Goal: Book appointment/travel/reservation

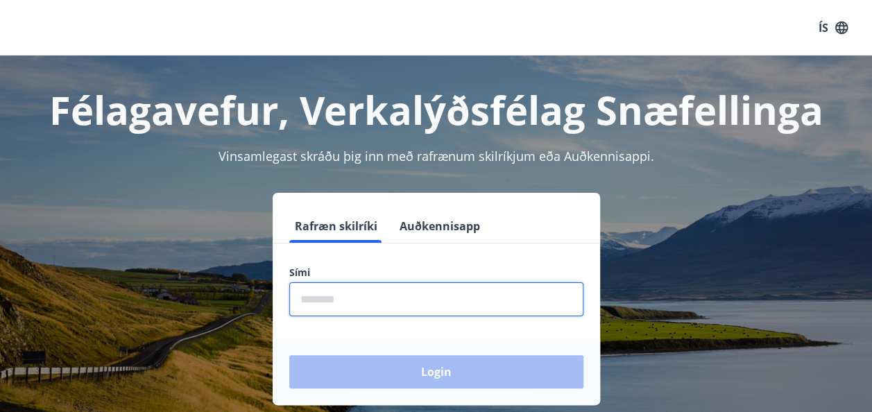
click at [499, 297] on input "phone" at bounding box center [436, 299] width 294 height 34
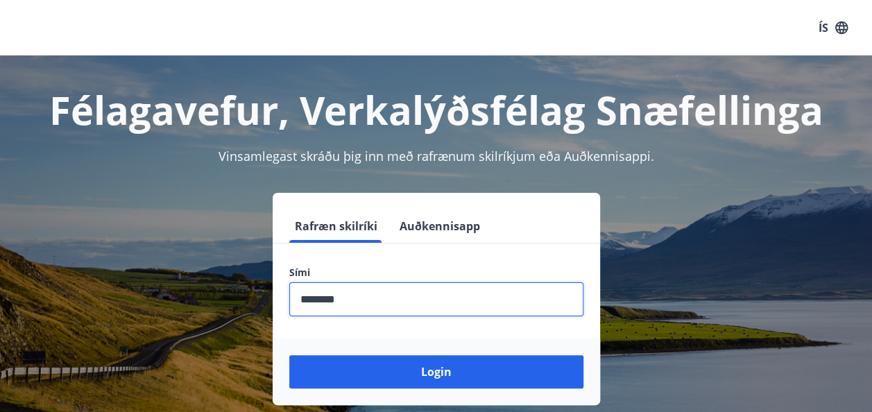
type input "********"
click at [289, 355] on button "Login" at bounding box center [436, 371] width 294 height 33
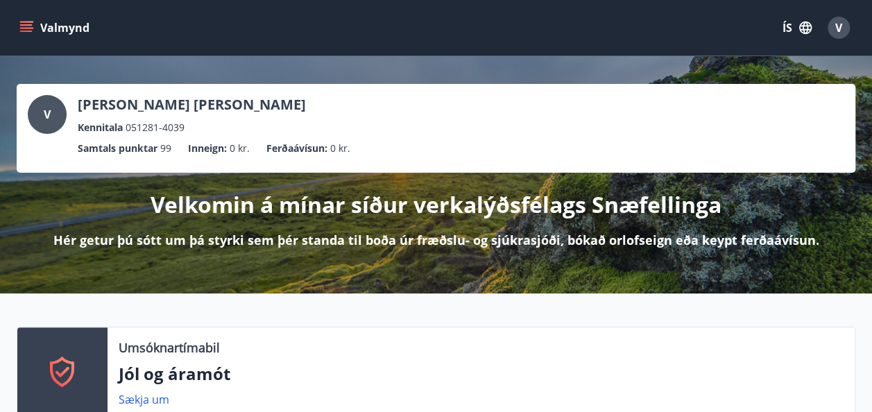
click at [32, 19] on button "Valmynd" at bounding box center [56, 27] width 78 height 25
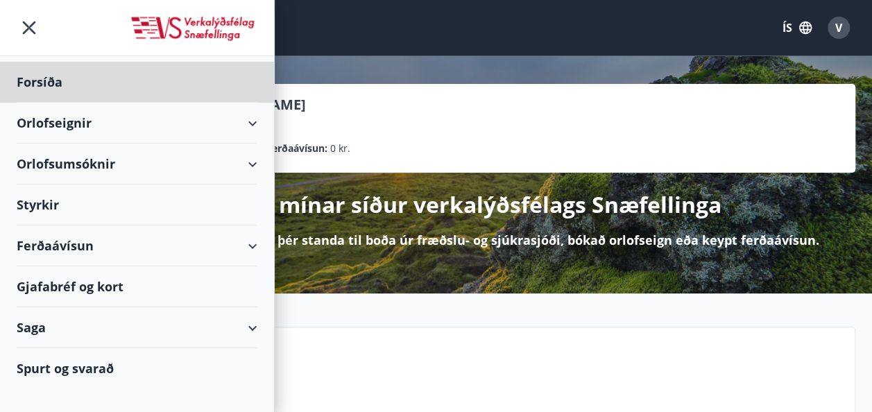
click at [248, 197] on div "Styrkir" at bounding box center [137, 205] width 241 height 41
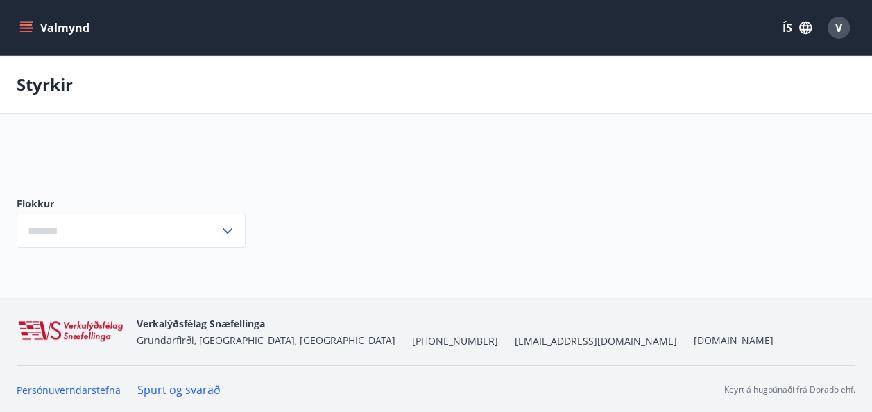
type input "***"
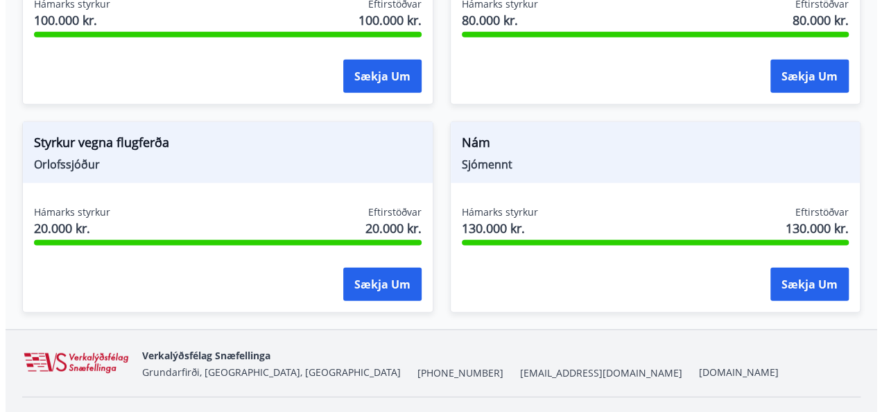
scroll to position [1702, 0]
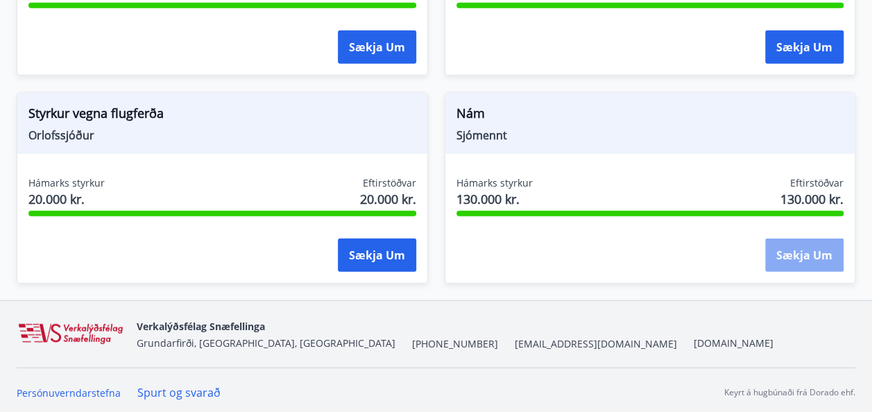
click at [801, 257] on button "Sækja um" at bounding box center [804, 255] width 78 height 33
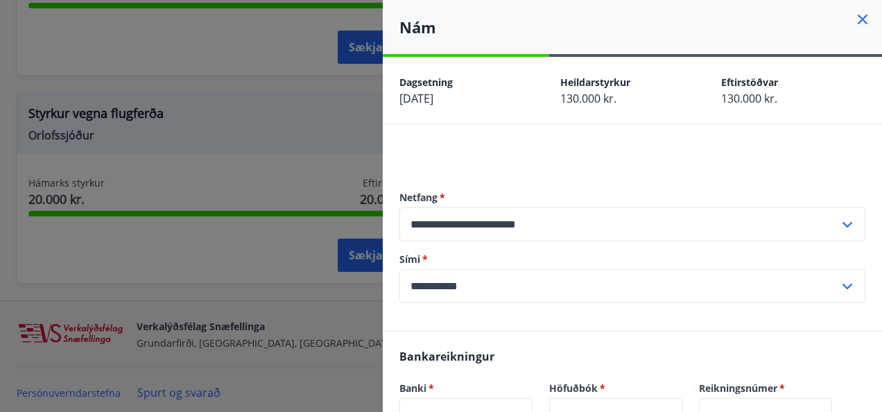
click at [801, 257] on label "Sími   *" at bounding box center [633, 259] width 466 height 14
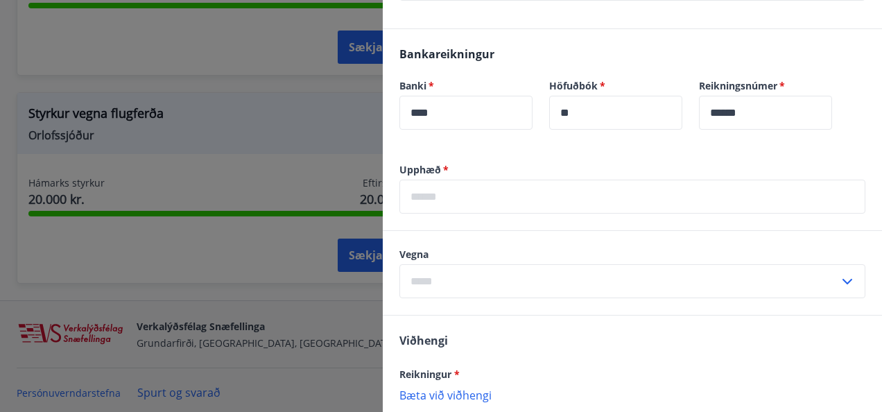
scroll to position [305, 0]
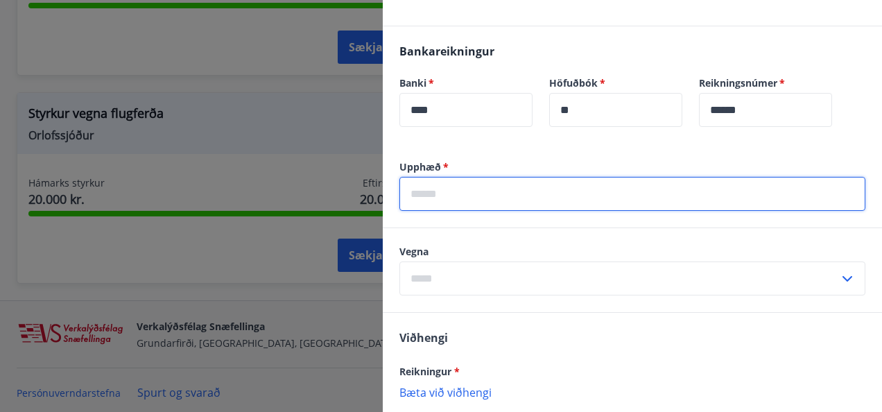
click at [765, 187] on input "text" at bounding box center [633, 194] width 466 height 34
type input "******"
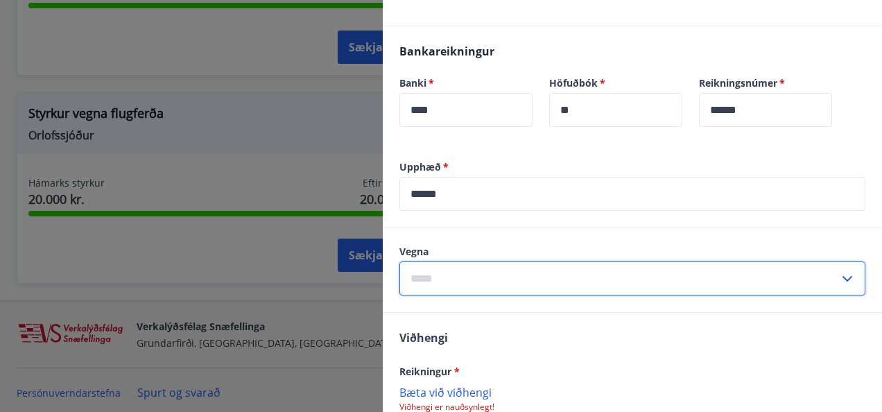
click at [782, 279] on input "text" at bounding box center [620, 279] width 440 height 34
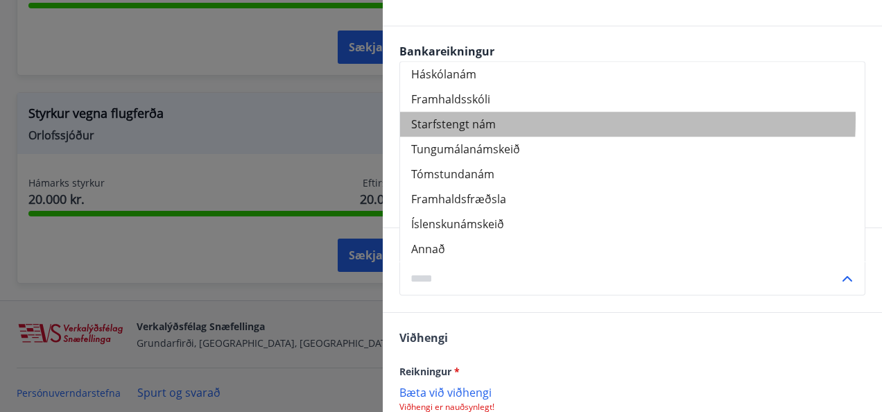
click at [504, 118] on li "Starfstengt nám" at bounding box center [632, 124] width 465 height 25
type input "**********"
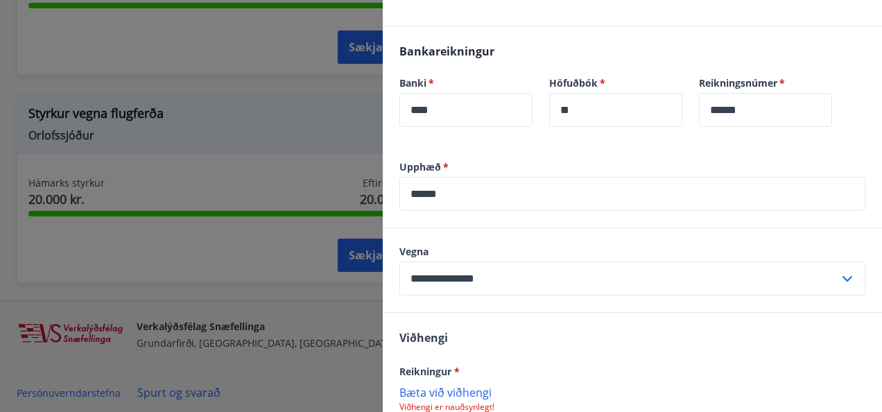
click at [601, 351] on div "Viðhengi Reikningur * Bæta við viðhengi Viðhengi er nauðsynlegt! Viðhengi Bæta …" at bounding box center [632, 397] width 499 height 169
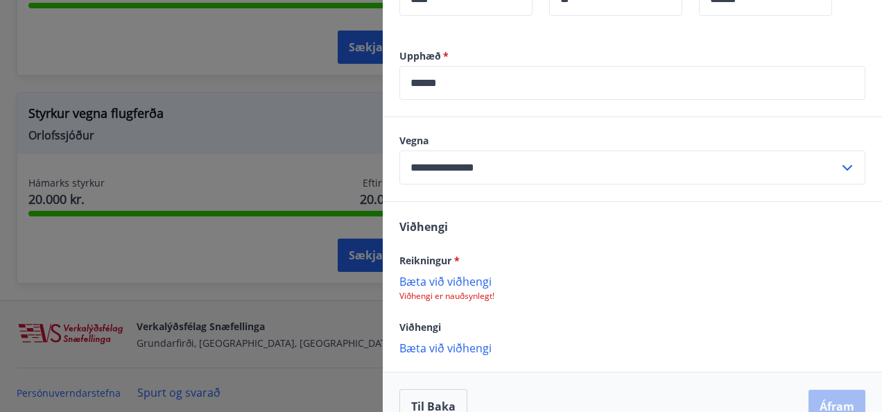
scroll to position [444, 0]
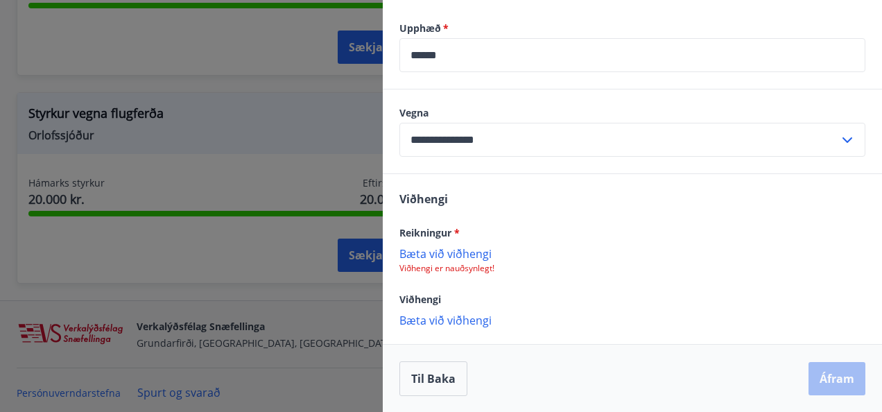
click at [443, 247] on p "Bæta við viðhengi" at bounding box center [633, 253] width 466 height 14
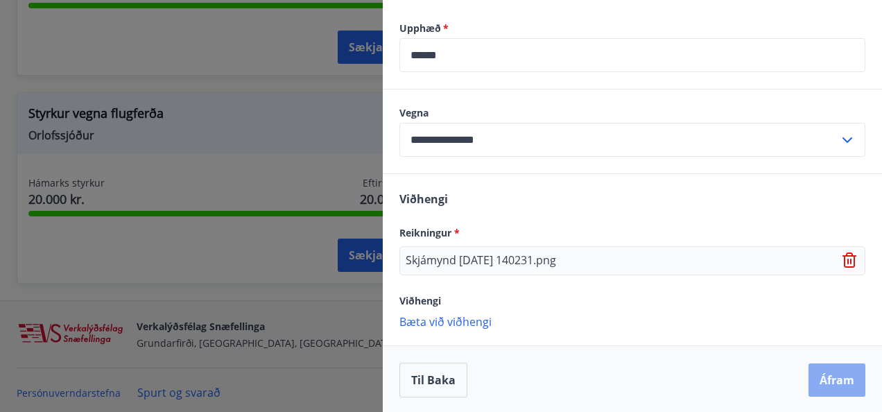
click at [816, 368] on button "Áfram" at bounding box center [837, 379] width 57 height 33
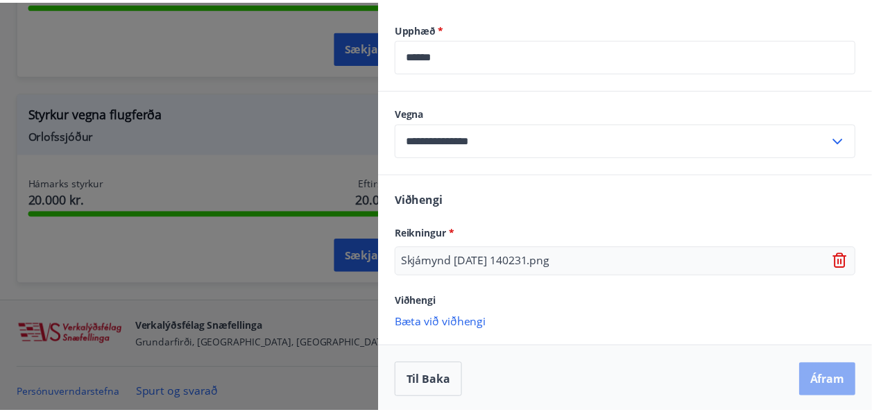
scroll to position [0, 0]
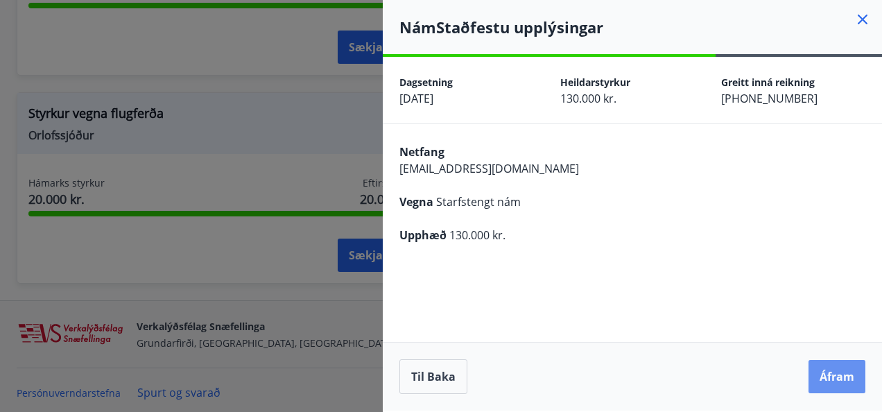
click at [816, 368] on button "Áfram" at bounding box center [837, 376] width 57 height 33
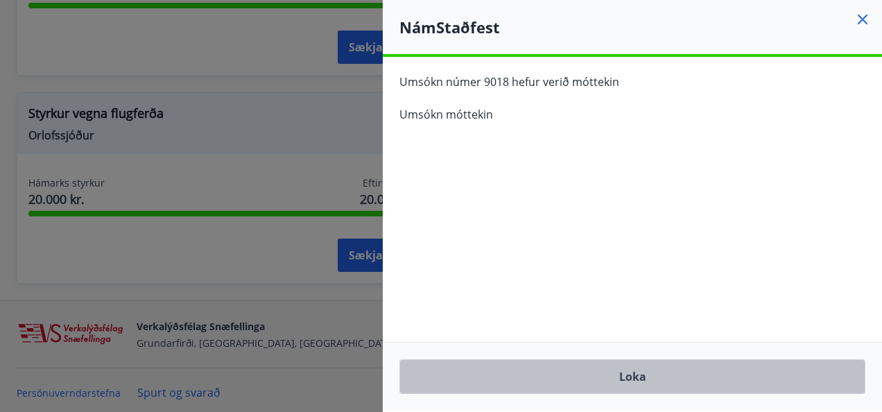
click at [816, 368] on button "Loka" at bounding box center [633, 376] width 466 height 35
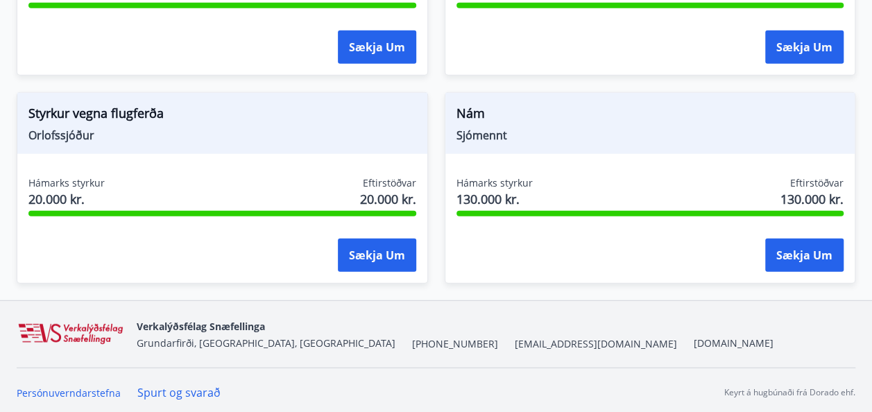
click at [703, 310] on div "Verkalýðsfélag Snæfellinga Grundarfirði, Snæfellsbæ, Stykkishólmi +354 588-9191…" at bounding box center [436, 334] width 839 height 67
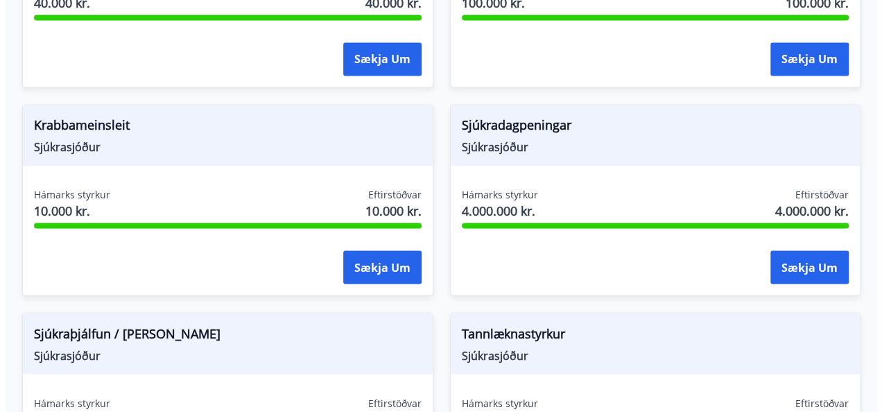
scroll to position [1063, 0]
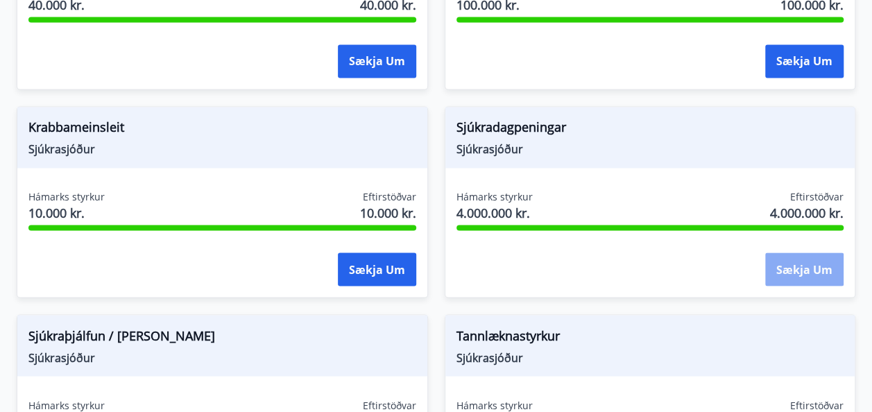
click at [803, 273] on button "Sækja um" at bounding box center [804, 268] width 78 height 33
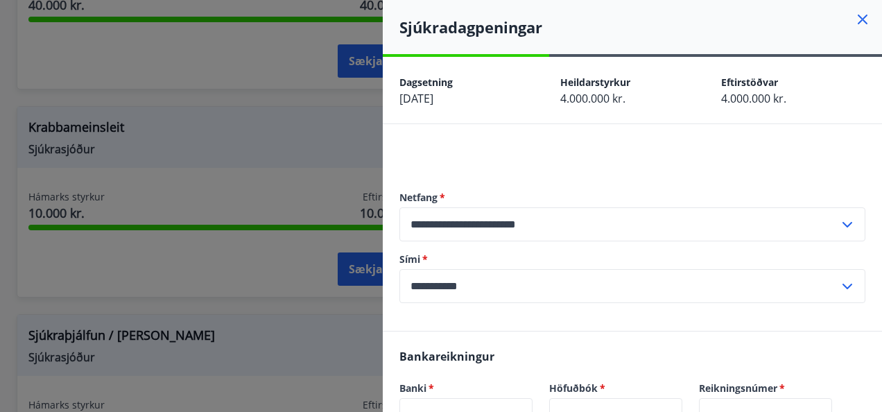
click at [784, 318] on div "**********" at bounding box center [633, 247] width 466 height 168
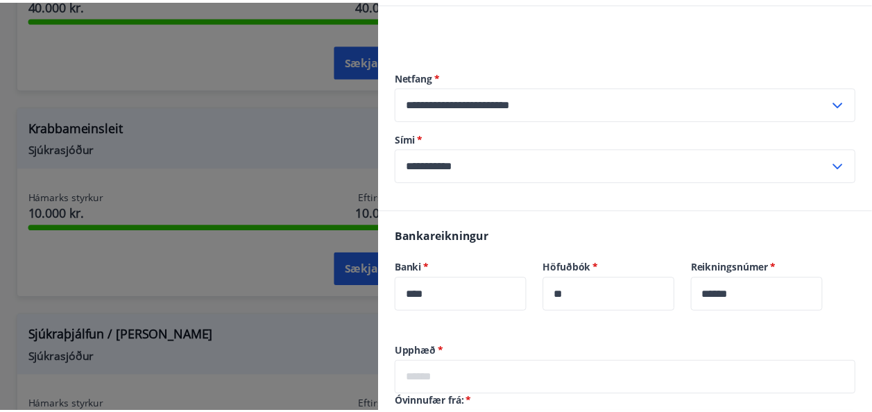
scroll to position [0, 0]
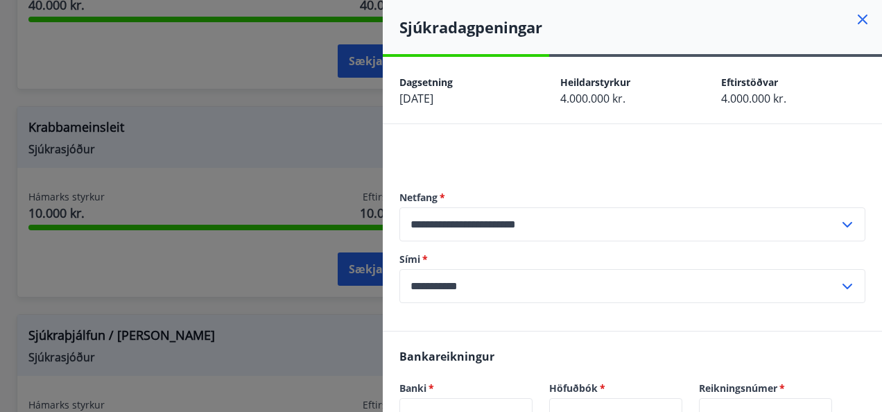
click at [343, 110] on div at bounding box center [441, 206] width 882 height 412
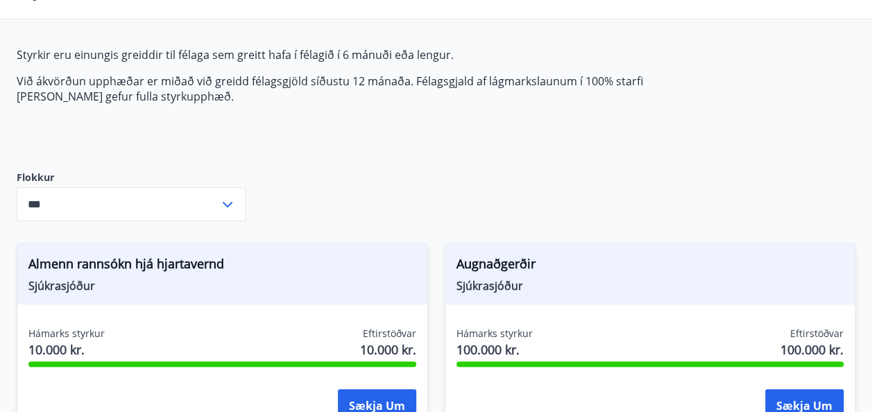
scroll to position [92, 0]
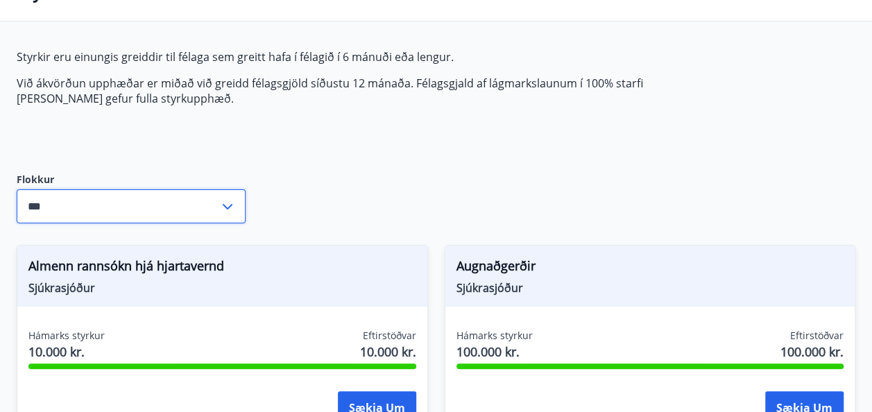
click at [212, 198] on input "***" at bounding box center [118, 206] width 203 height 34
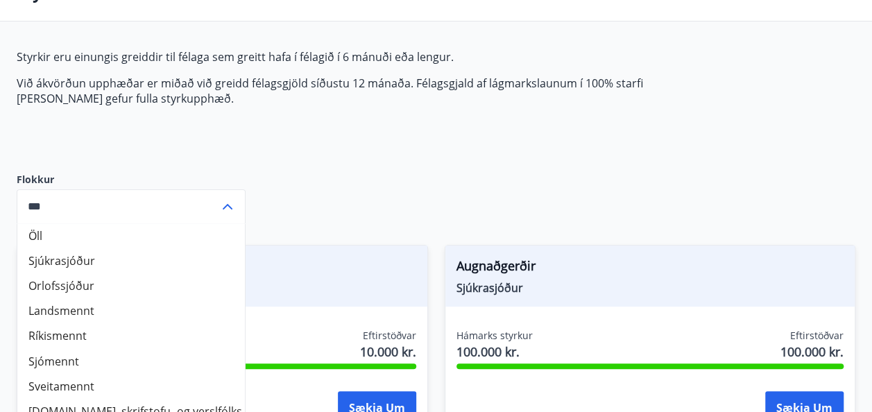
click at [212, 198] on input "***" at bounding box center [118, 206] width 203 height 34
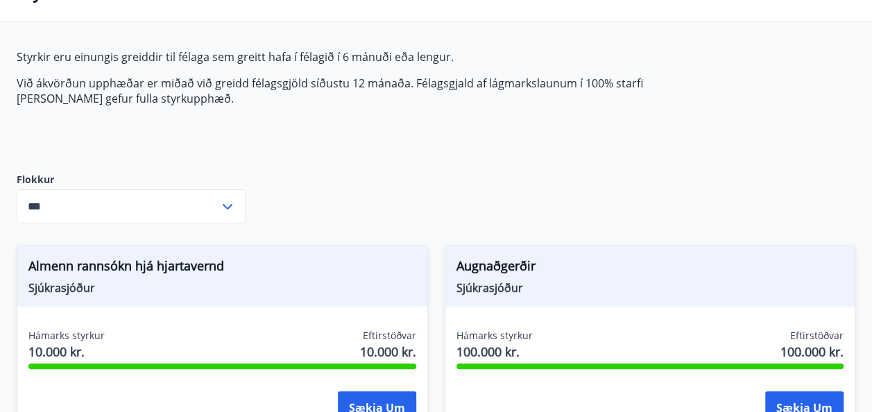
click at [250, 148] on div "Styrkir eru einungis greiddir til félaga sem greitt hafa í félagið í 6 mánuði e…" at bounding box center [344, 99] width 655 height 101
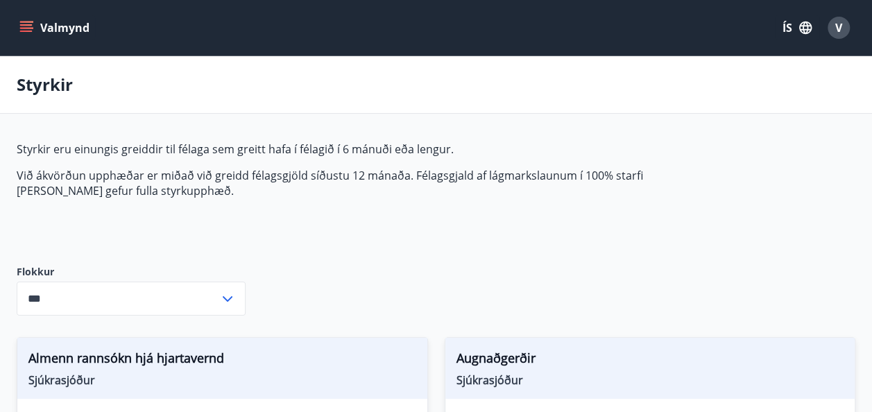
scroll to position [0, 0]
click at [844, 29] on div "V" at bounding box center [839, 28] width 22 height 22
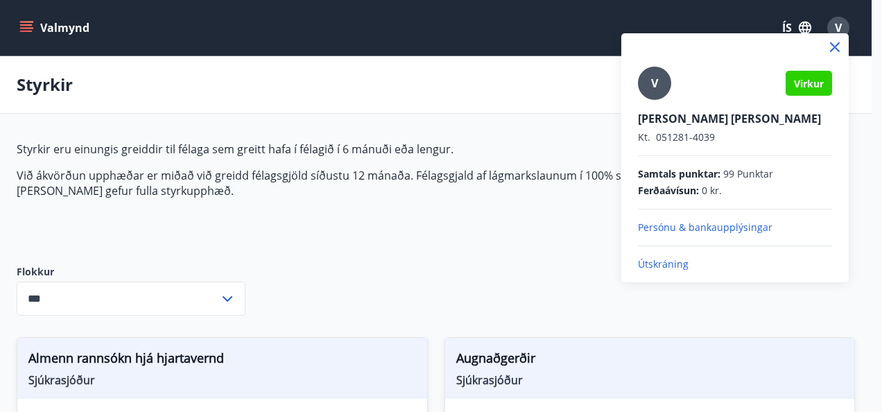
click at [839, 46] on icon at bounding box center [835, 47] width 17 height 17
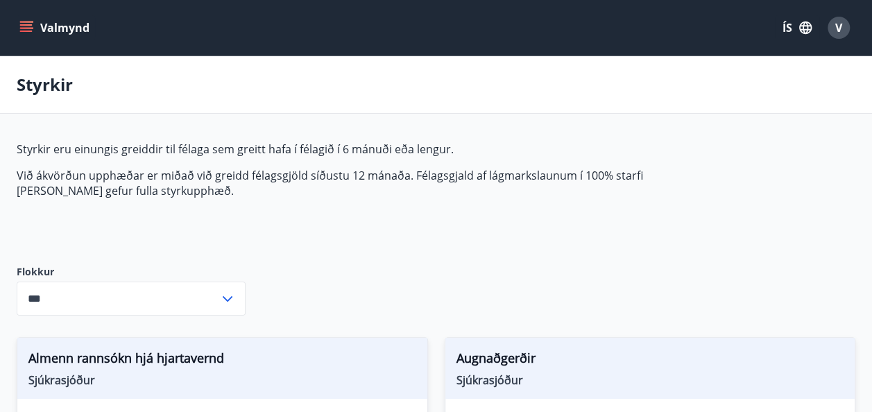
click at [49, 25] on button "Valmynd" at bounding box center [56, 27] width 78 height 25
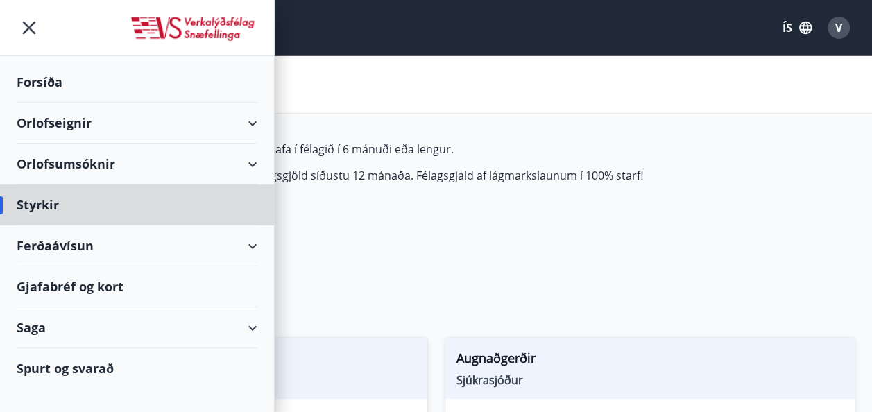
click at [55, 80] on div "Forsíða" at bounding box center [137, 82] width 241 height 41
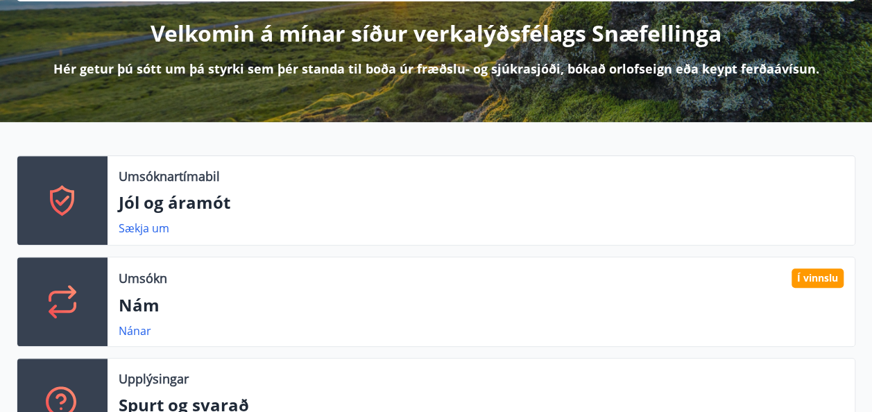
scroll to position [250, 0]
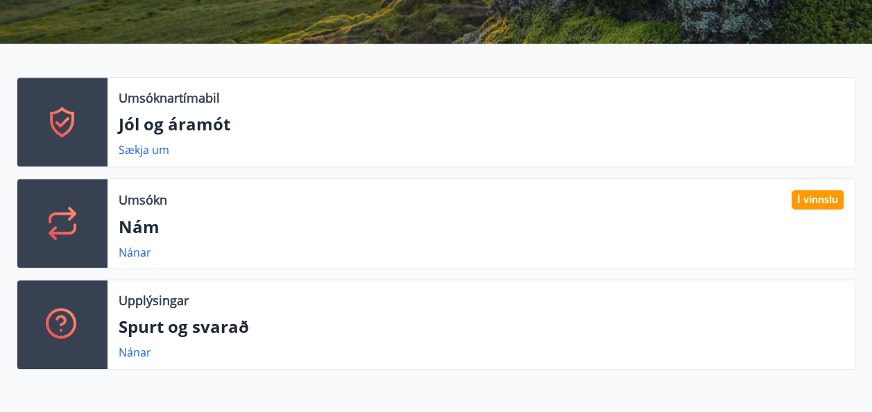
click at [183, 102] on p "Umsóknartímabil" at bounding box center [169, 98] width 101 height 18
click at [64, 133] on icon at bounding box center [62, 122] width 24 height 31
click at [125, 146] on link "Sækja um" at bounding box center [144, 149] width 51 height 15
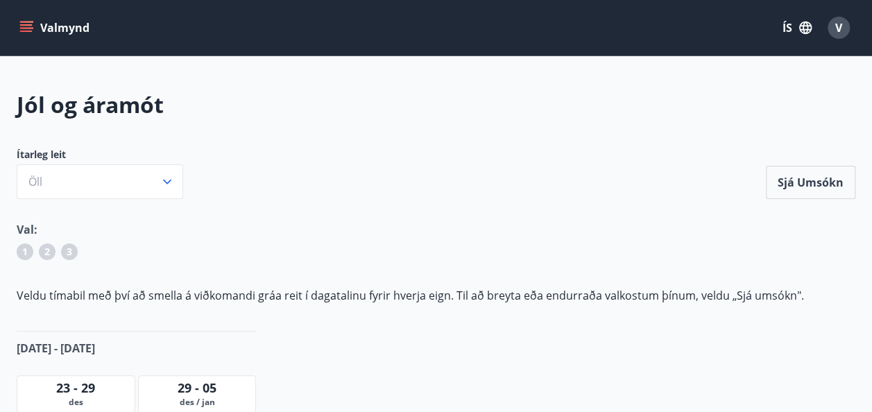
click at [33, 17] on button "Valmynd" at bounding box center [56, 27] width 78 height 25
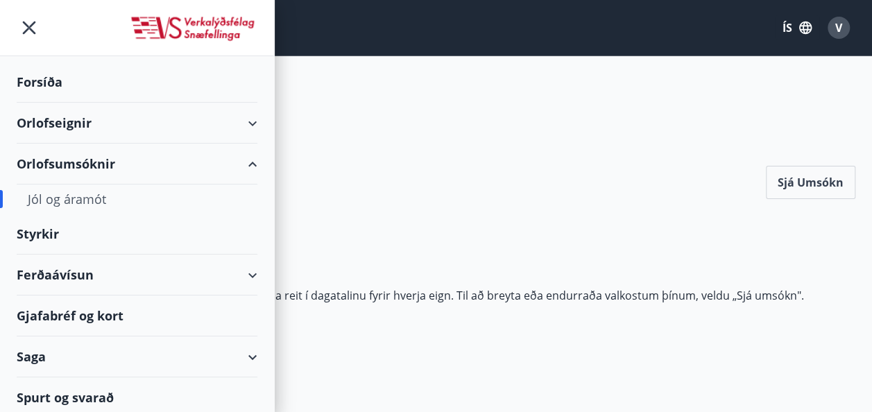
click at [175, 121] on div "Orlofseignir" at bounding box center [137, 123] width 241 height 41
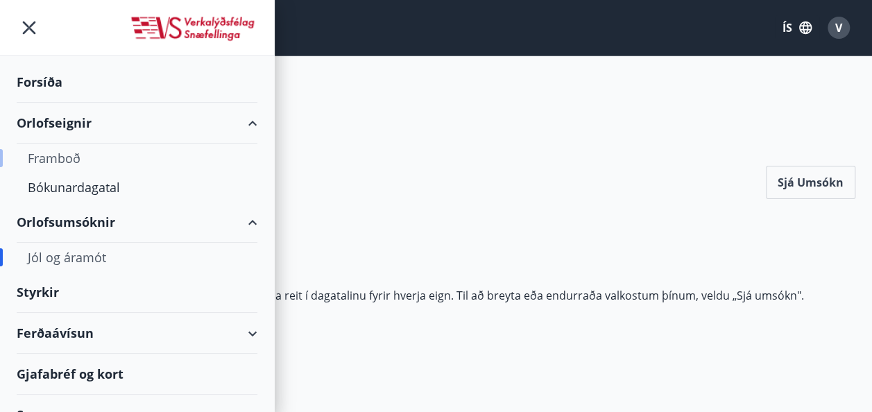
click at [51, 164] on div "Framboð" at bounding box center [137, 158] width 219 height 29
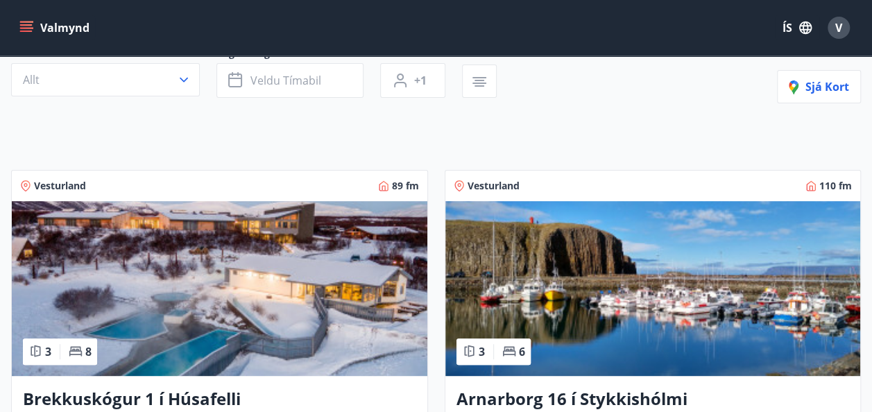
scroll to position [305, 0]
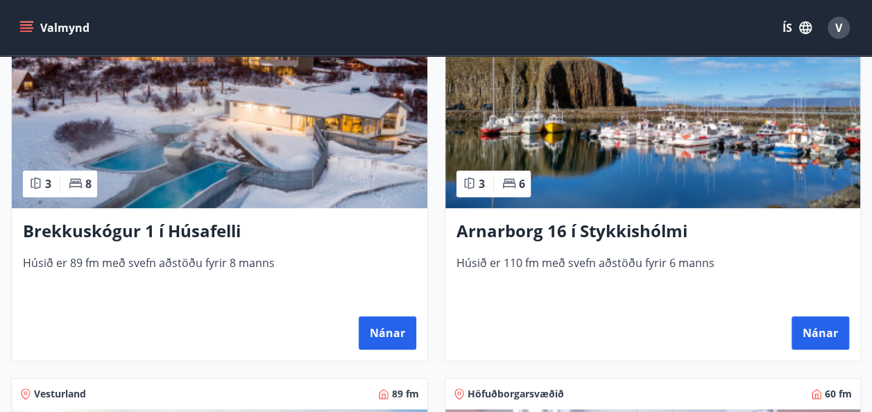
click at [161, 130] on img at bounding box center [219, 120] width 415 height 175
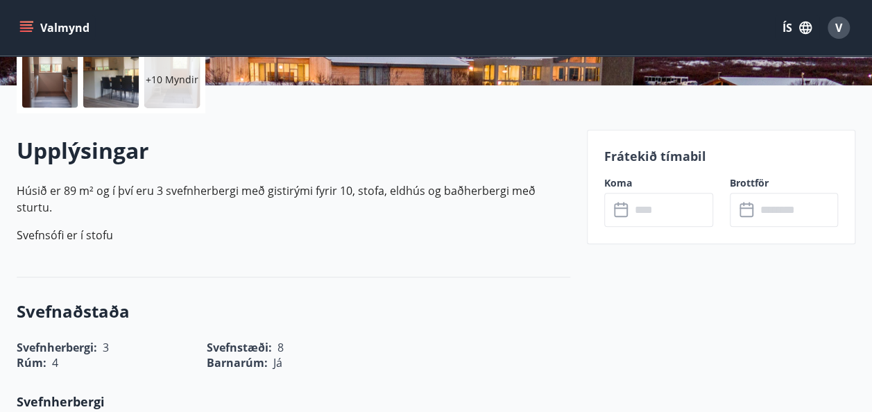
scroll to position [333, 0]
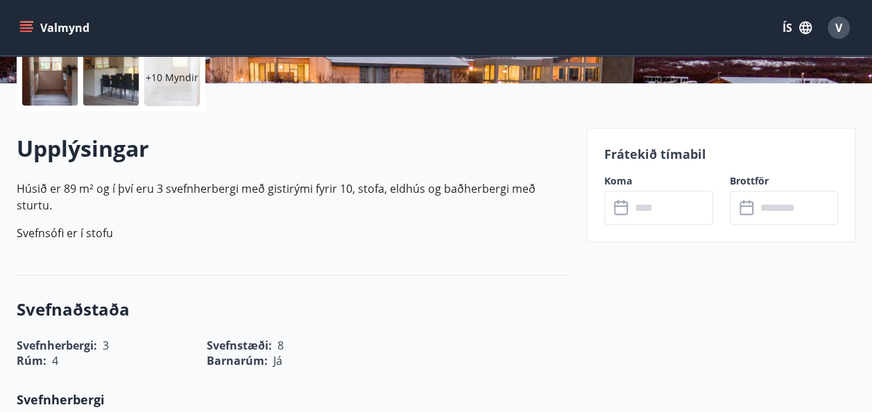
click at [623, 209] on icon at bounding box center [622, 208] width 17 height 17
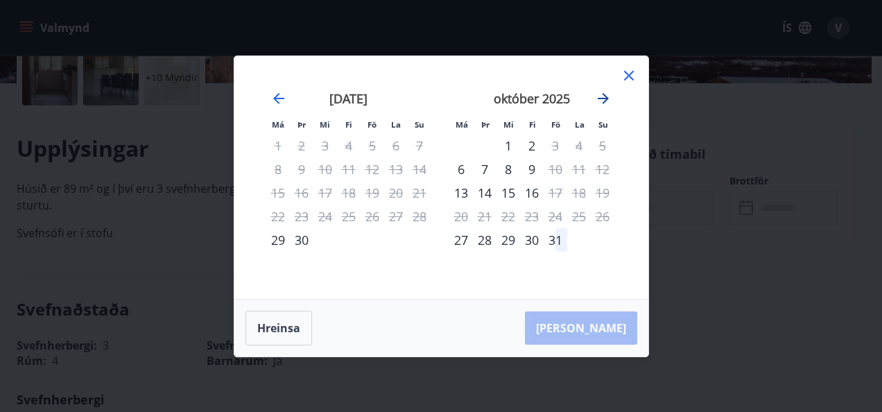
click at [609, 96] on icon "Move forward to switch to the next month." at bounding box center [603, 98] width 17 height 17
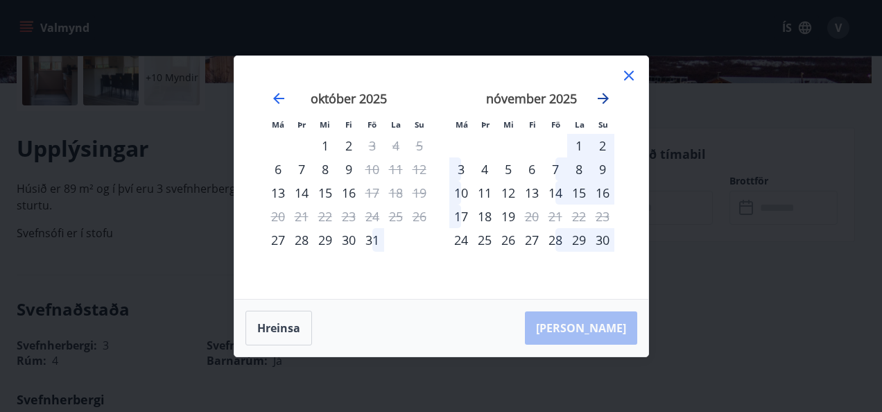
click at [599, 101] on icon "Move forward to switch to the next month." at bounding box center [603, 98] width 17 height 17
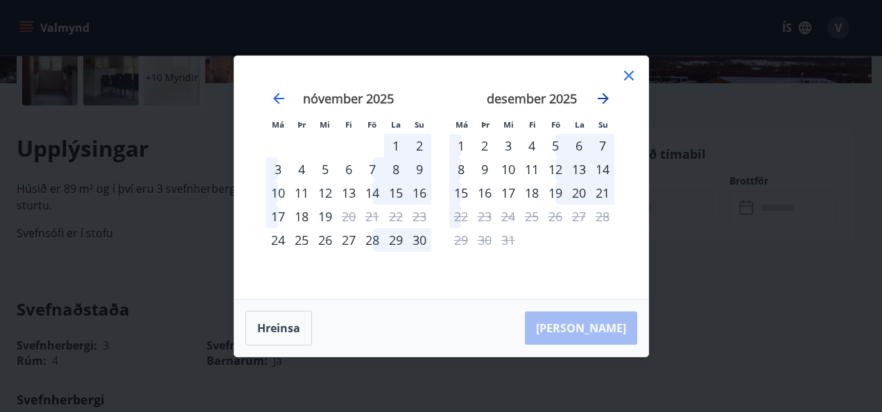
click at [599, 101] on icon "Move forward to switch to the next month." at bounding box center [603, 98] width 17 height 17
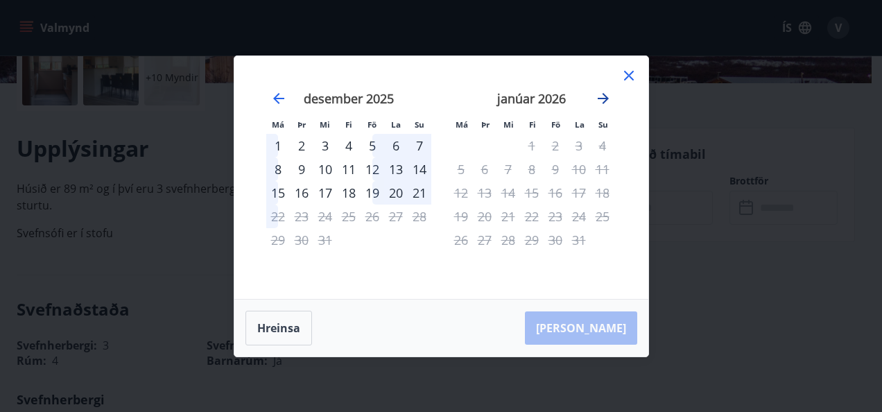
click at [599, 101] on icon "Move forward to switch to the next month." at bounding box center [603, 98] width 17 height 17
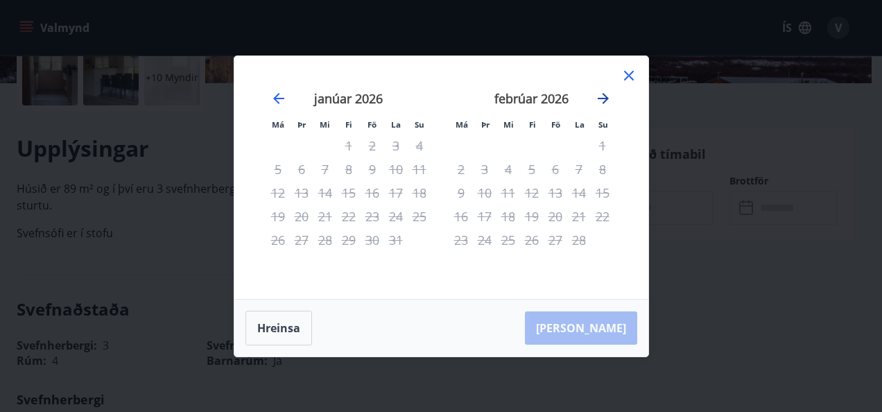
click at [599, 101] on icon "Move forward to switch to the next month." at bounding box center [603, 98] width 17 height 17
click at [630, 76] on icon at bounding box center [629, 75] width 17 height 17
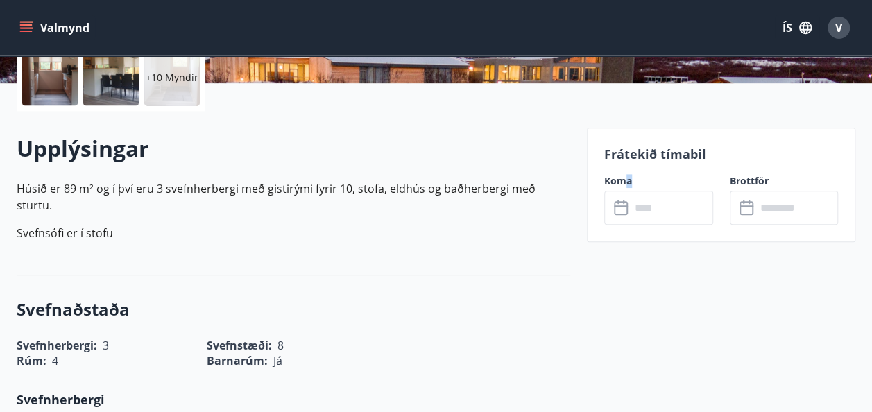
drag, startPoint x: 626, startPoint y: 187, endPoint x: 625, endPoint y: 216, distance: 29.8
click at [625, 216] on div "Koma ​ ​" at bounding box center [651, 199] width 126 height 51
click at [625, 216] on div "​ ​" at bounding box center [658, 208] width 109 height 34
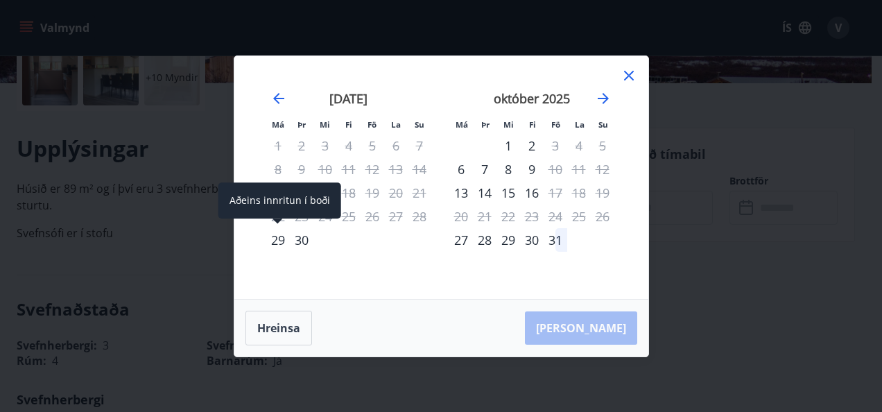
click at [277, 244] on div "29" at bounding box center [278, 240] width 24 height 24
click at [281, 234] on div "29" at bounding box center [278, 240] width 24 height 24
click at [277, 242] on div "29" at bounding box center [278, 240] width 24 height 24
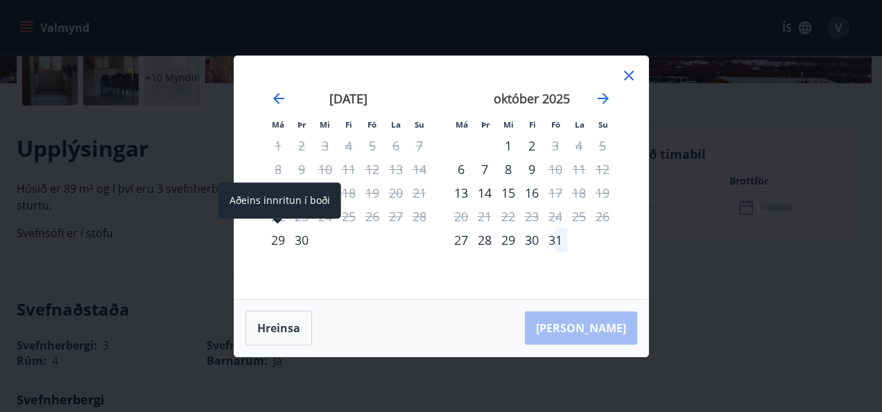
click at [277, 242] on div "29" at bounding box center [278, 240] width 24 height 24
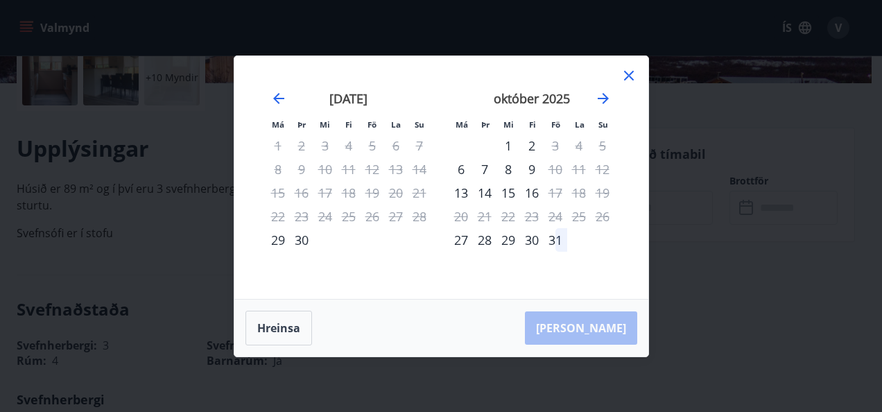
click at [304, 242] on div "30" at bounding box center [302, 240] width 24 height 24
drag, startPoint x: 221, startPoint y: 261, endPoint x: 318, endPoint y: 277, distance: 97.8
click at [280, 202] on div "Má Þr Mi Fi Fö La Su Má Þr Mi Fi Fö La Su [DATE] 1 2 3 4 5 6 7 8 9 10 11 12 13 …" at bounding box center [441, 206] width 882 height 412
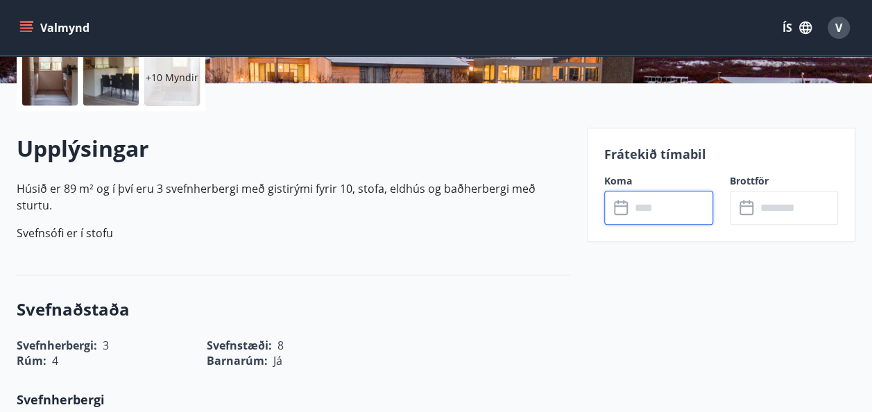
drag, startPoint x: 666, startPoint y: 201, endPoint x: 617, endPoint y: 208, distance: 49.0
click at [617, 208] on div "​ ​" at bounding box center [658, 208] width 109 height 34
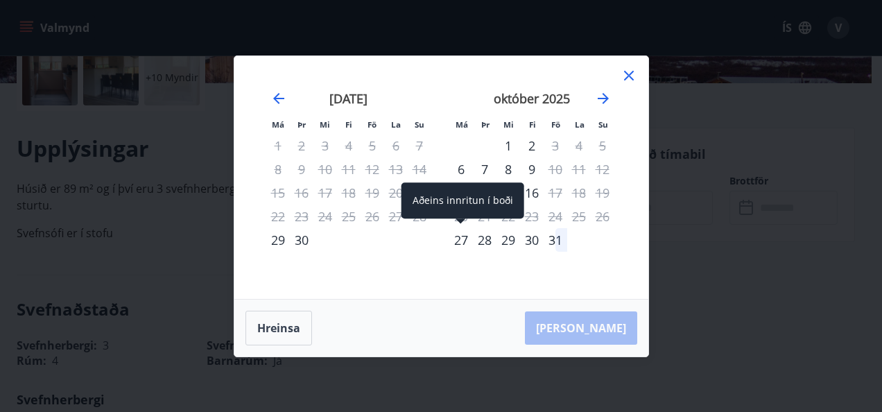
click at [458, 248] on div "27" at bounding box center [461, 240] width 24 height 24
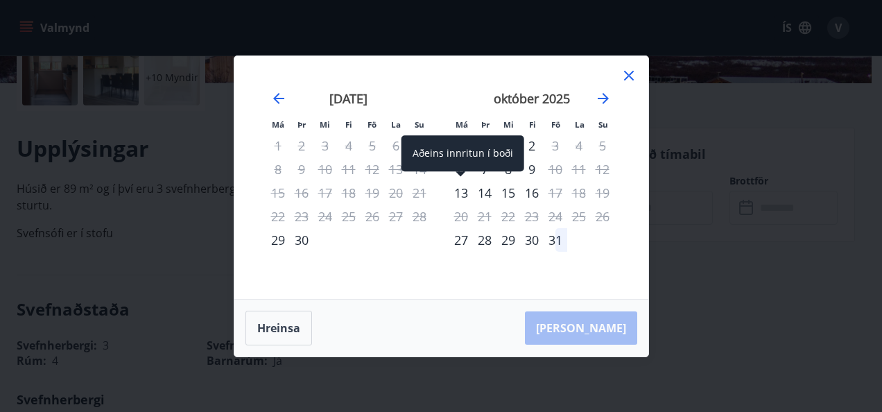
click at [459, 189] on div "13" at bounding box center [461, 193] width 24 height 24
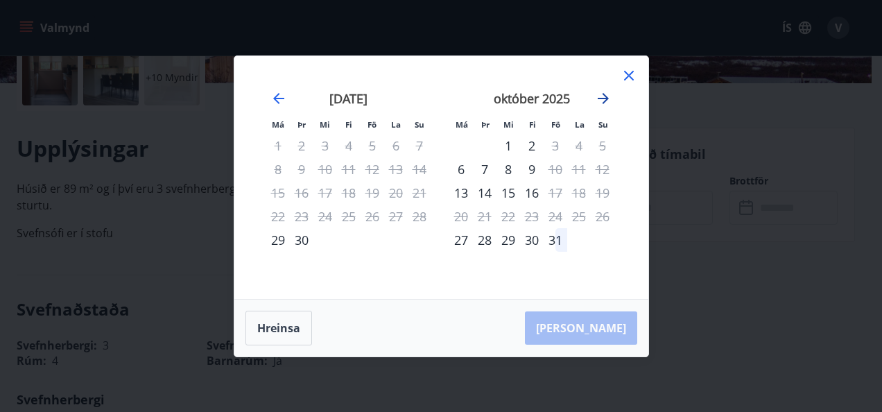
click at [602, 101] on icon "Move forward to switch to the next month." at bounding box center [603, 98] width 17 height 17
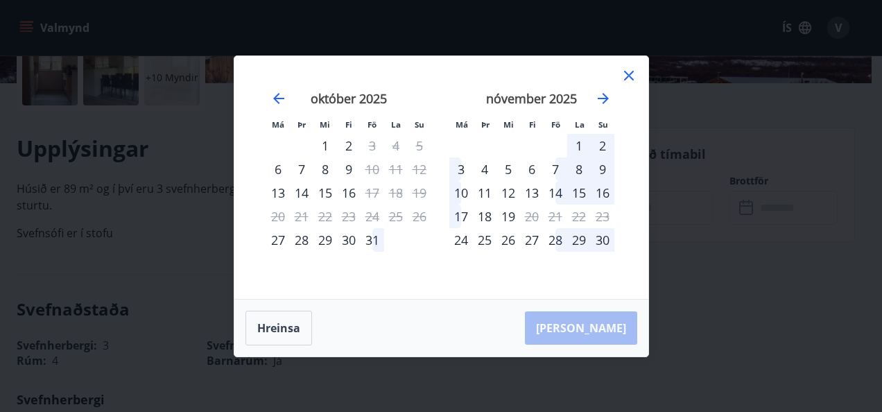
click at [560, 166] on div "7" at bounding box center [556, 169] width 24 height 24
click at [573, 142] on div "1" at bounding box center [579, 146] width 24 height 24
click at [624, 76] on icon at bounding box center [629, 75] width 17 height 17
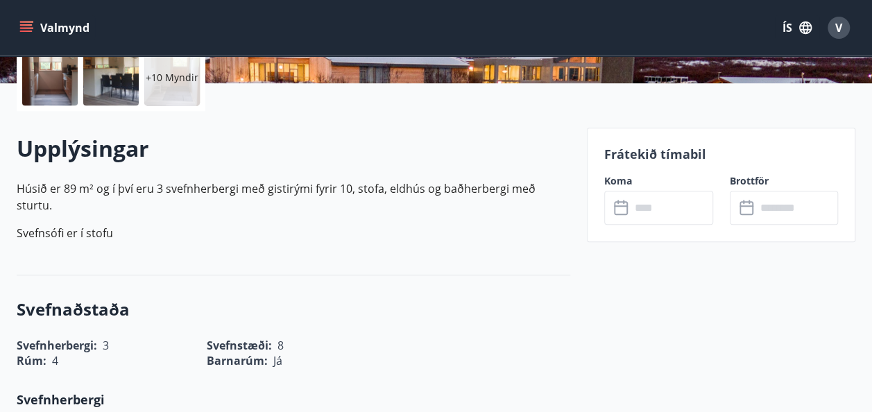
click at [24, 24] on icon "menu" at bounding box center [26, 24] width 12 height 1
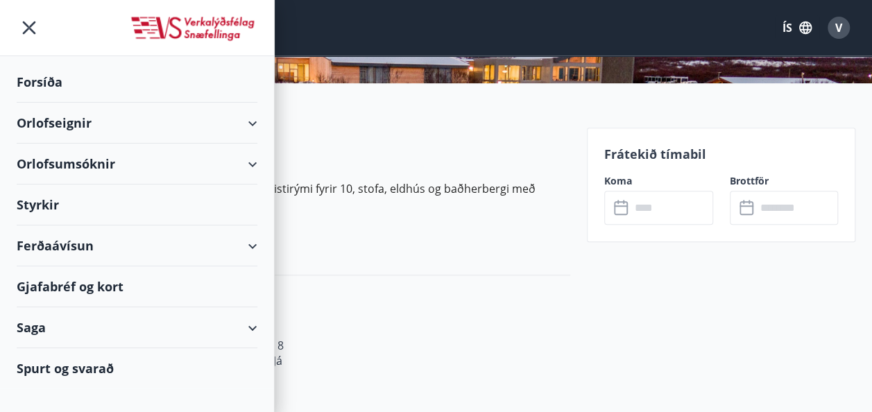
click at [187, 135] on div "Orlofseignir" at bounding box center [137, 123] width 241 height 41
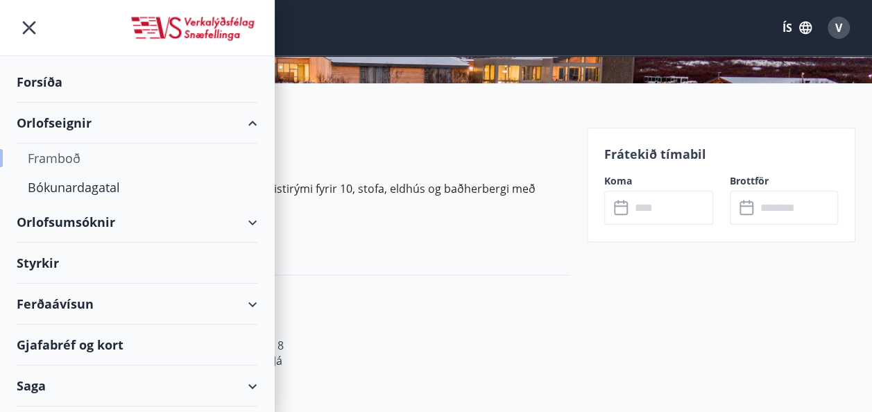
click at [65, 154] on div "Framboð" at bounding box center [137, 158] width 219 height 29
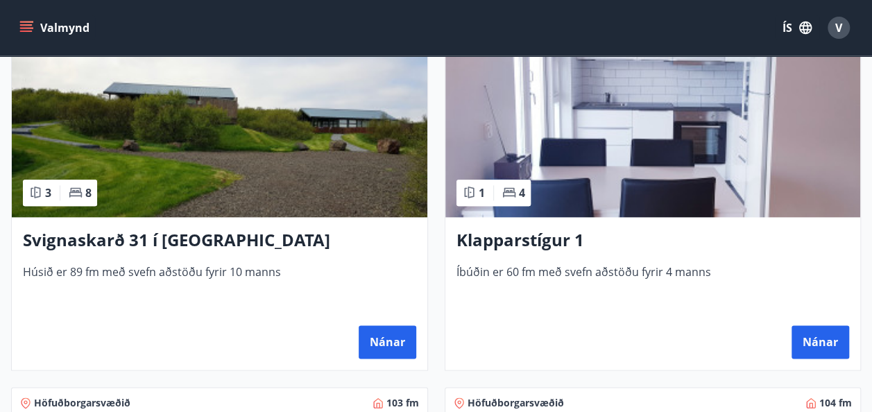
scroll to position [666, 0]
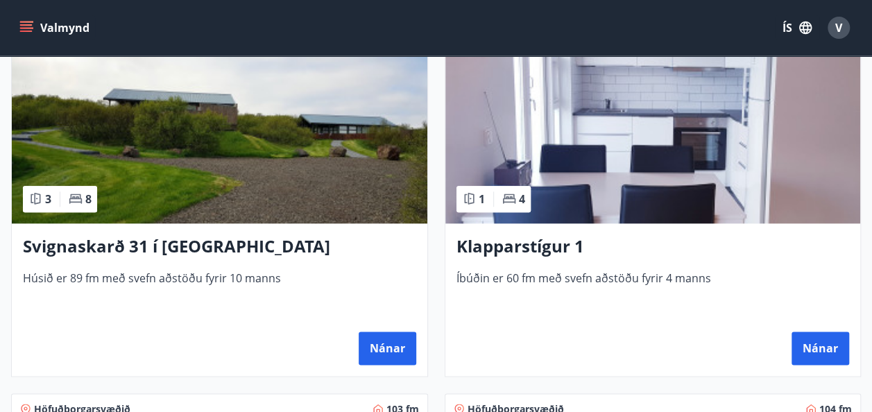
click at [178, 122] on img at bounding box center [219, 136] width 415 height 175
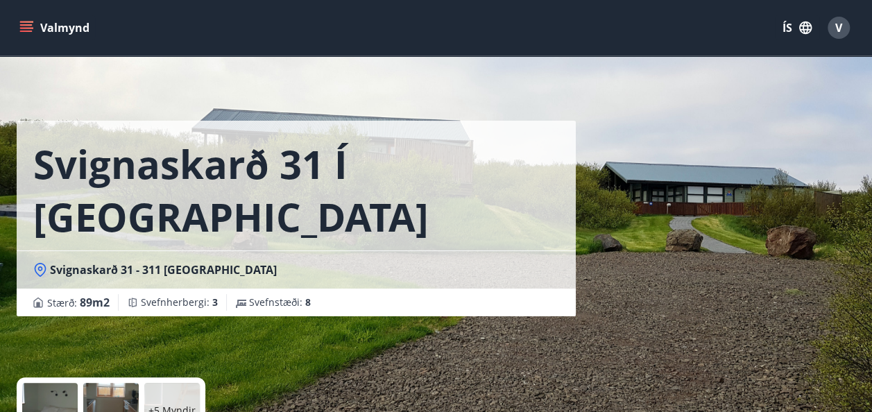
click at [262, 62] on div "Svignaskarð 31 í Borgarfirði Svignaskarð 31 - 311 Borgarnesi Stærð : 89 m2 Svef…" at bounding box center [296, 158] width 559 height 316
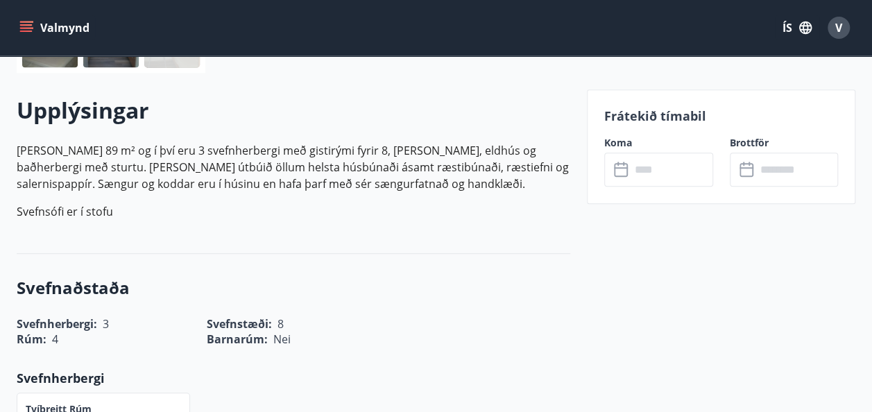
scroll to position [416, 0]
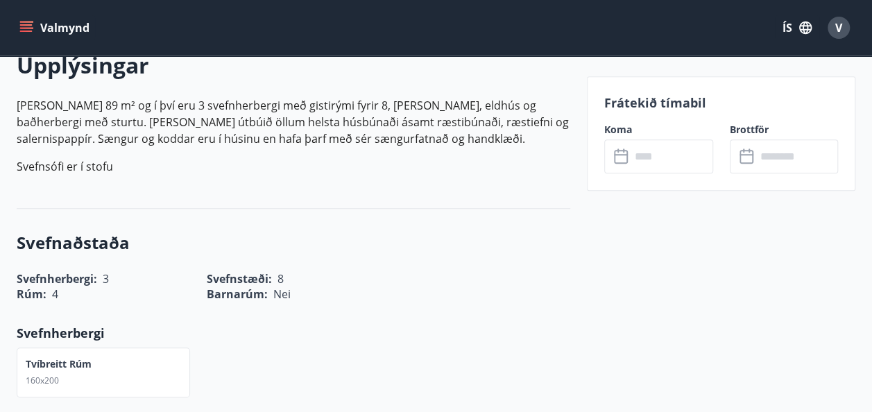
click at [617, 154] on icon at bounding box center [621, 154] width 14 height 1
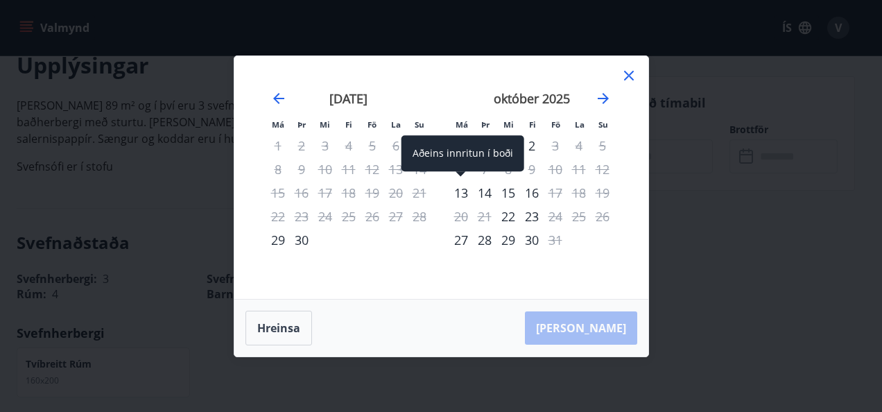
click at [468, 187] on div "13" at bounding box center [461, 193] width 24 height 24
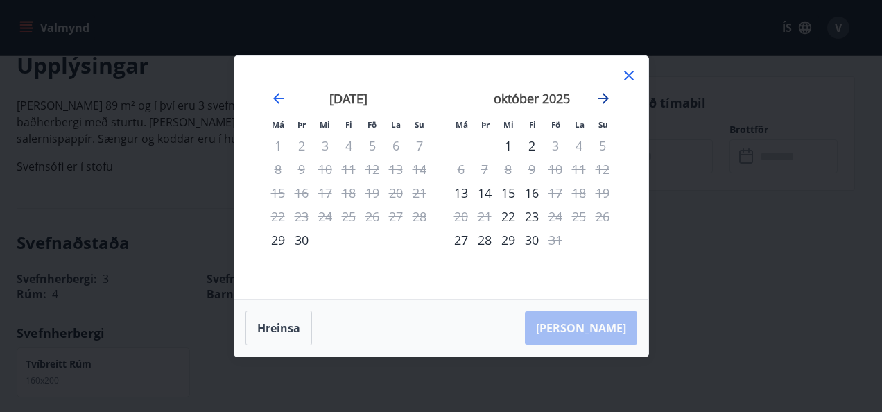
click at [595, 97] on icon "Move forward to switch to the next month." at bounding box center [603, 98] width 17 height 17
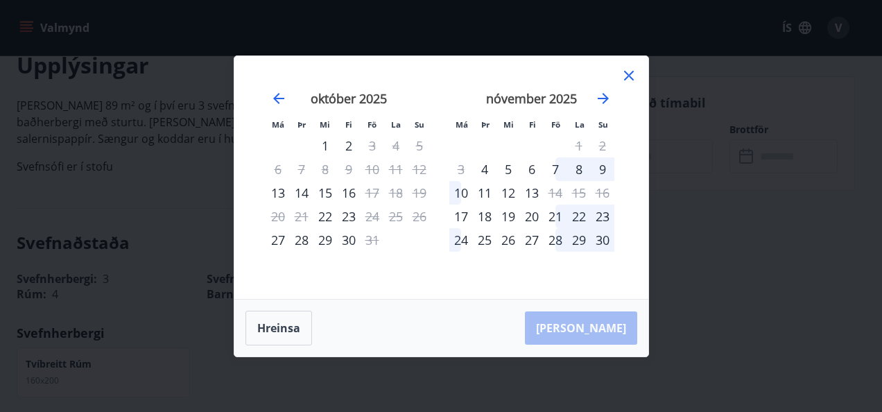
click at [572, 224] on div "22" at bounding box center [579, 217] width 24 height 24
click at [626, 76] on icon at bounding box center [629, 75] width 17 height 17
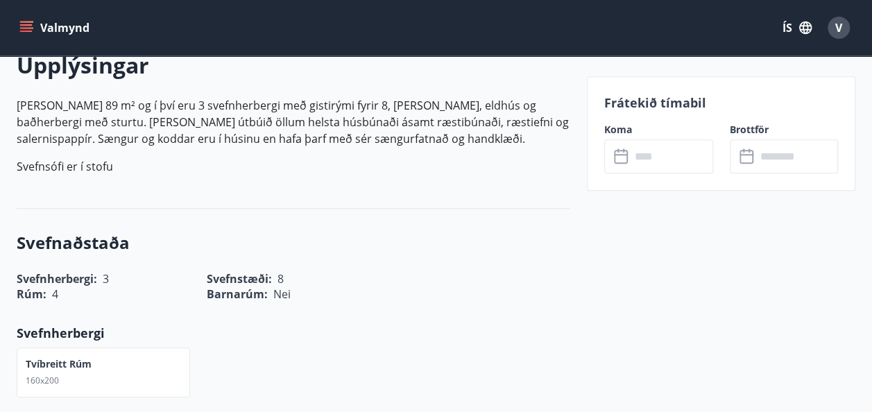
click at [626, 76] on div "Frátekið tímabil Koma ​ ​ Brottför ​ ​" at bounding box center [721, 133] width 268 height 114
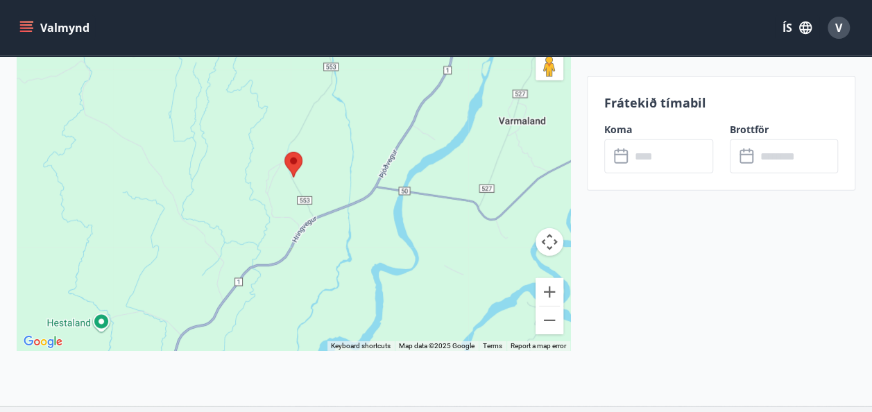
scroll to position [2025, 0]
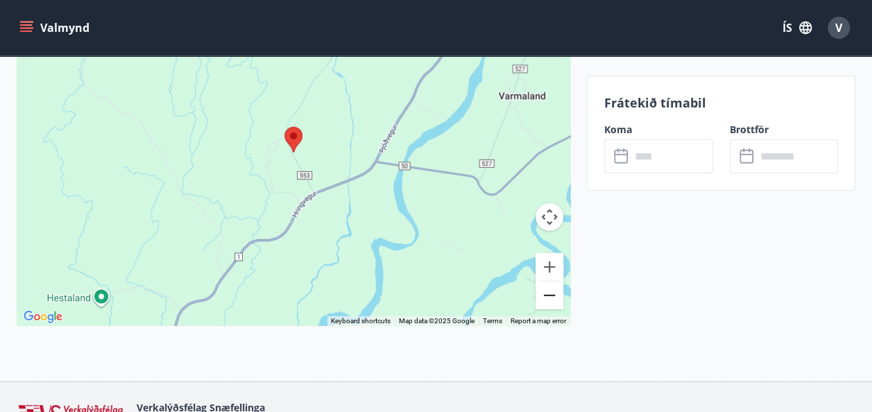
click at [554, 291] on button "Zoom out" at bounding box center [549, 296] width 28 height 28
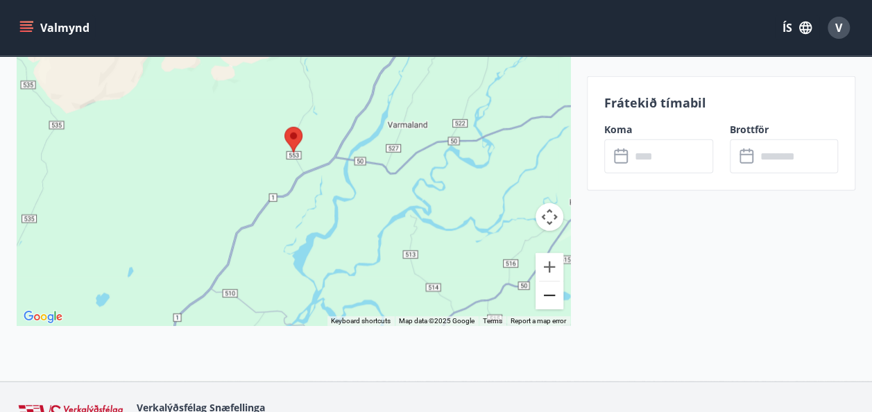
click at [554, 291] on button "Zoom out" at bounding box center [549, 296] width 28 height 28
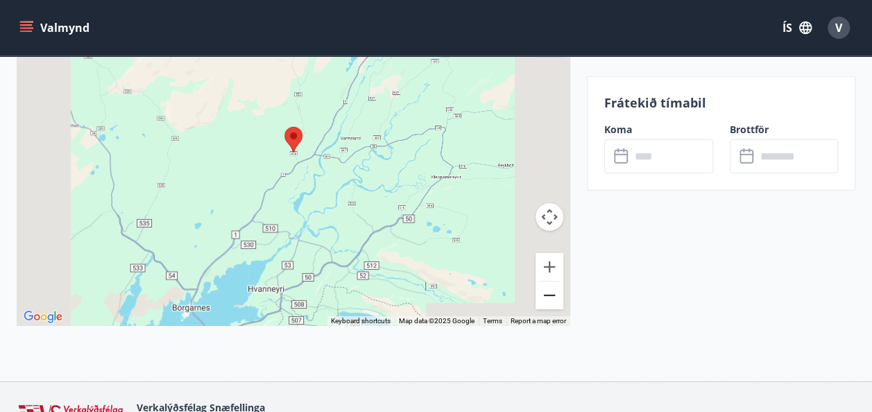
click at [554, 291] on button "Zoom out" at bounding box center [549, 296] width 28 height 28
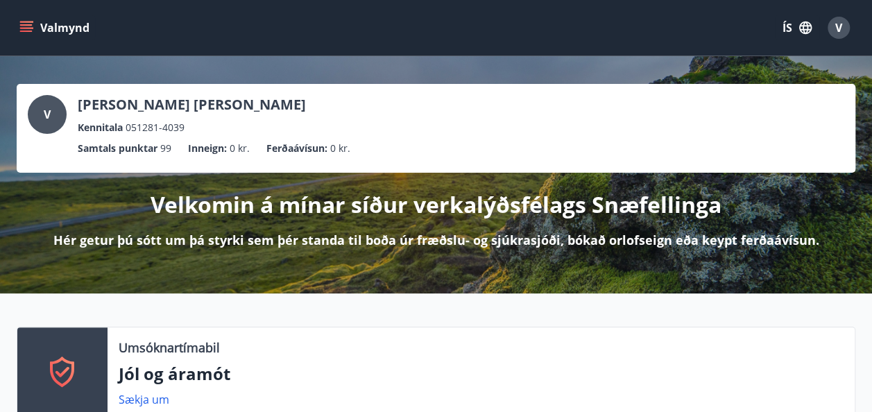
click at [286, 348] on div "Umsóknartímabil" at bounding box center [481, 348] width 725 height 18
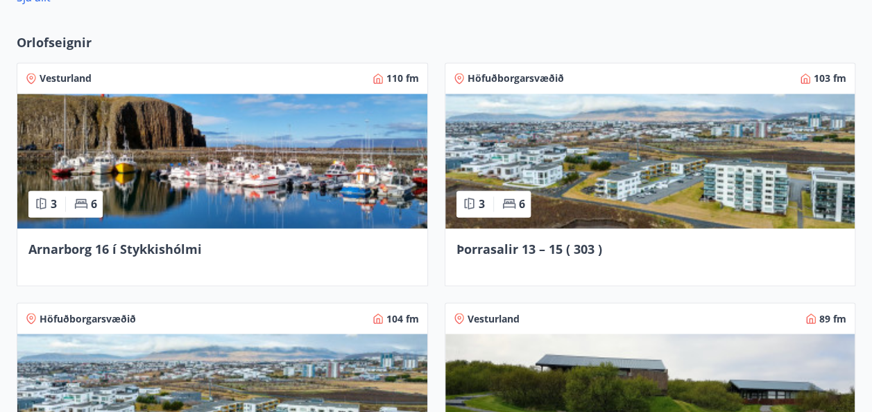
scroll to position [1082, 0]
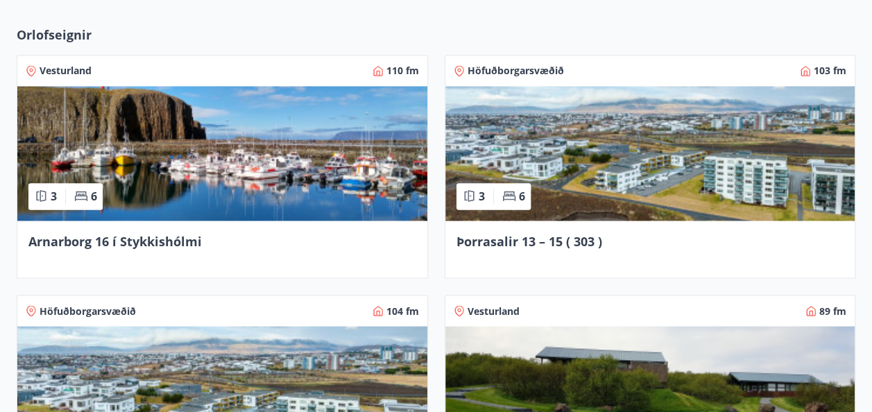
click at [547, 190] on img at bounding box center [650, 153] width 410 height 135
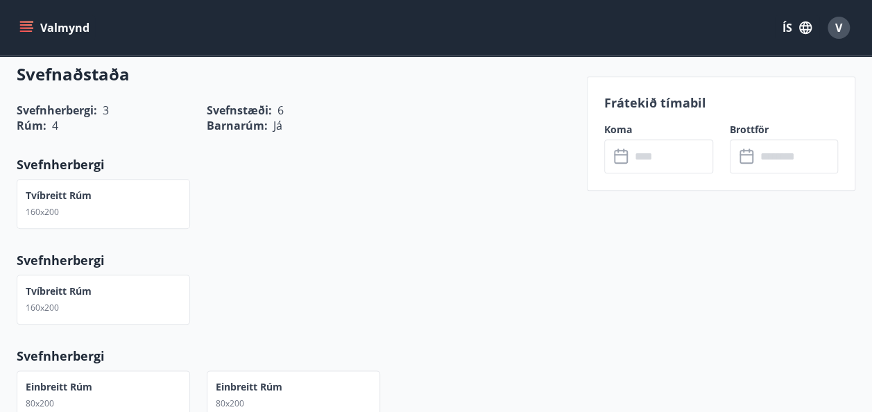
scroll to position [666, 0]
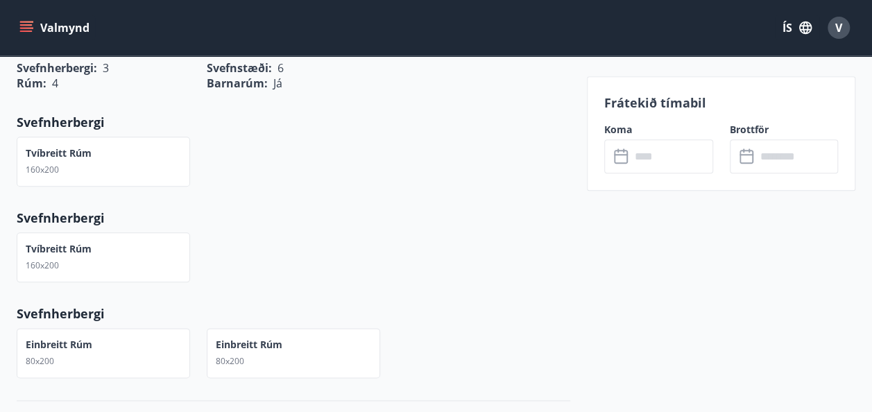
click at [618, 156] on icon at bounding box center [622, 156] width 17 height 17
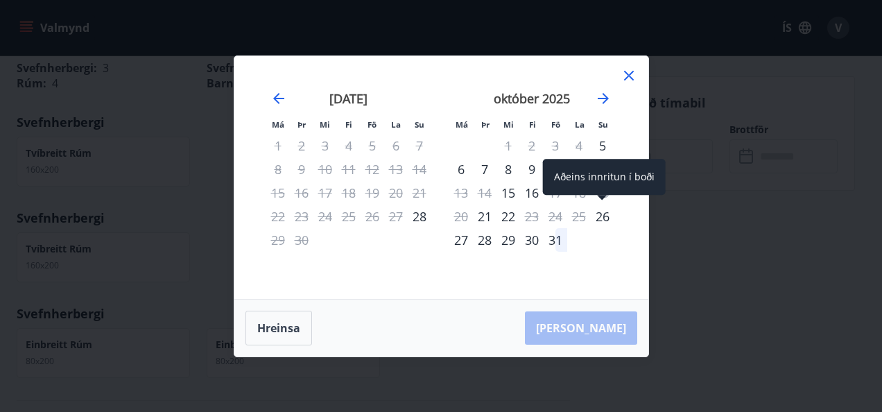
click at [595, 219] on div "26" at bounding box center [603, 217] width 24 height 24
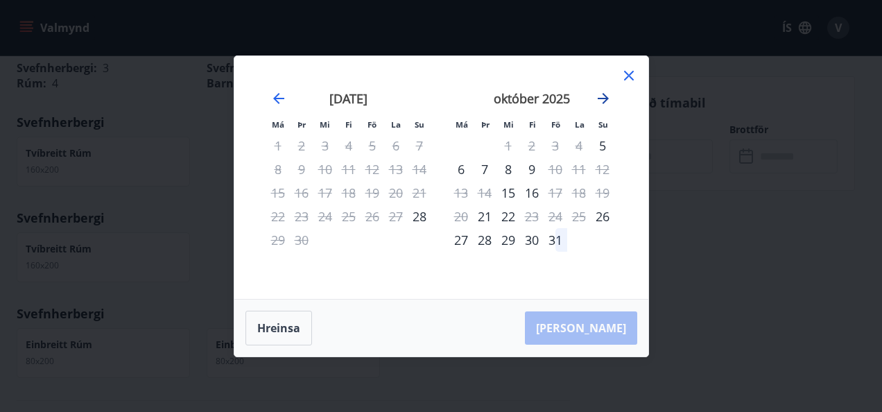
click at [608, 94] on icon "Move forward to switch to the next month." at bounding box center [603, 98] width 17 height 17
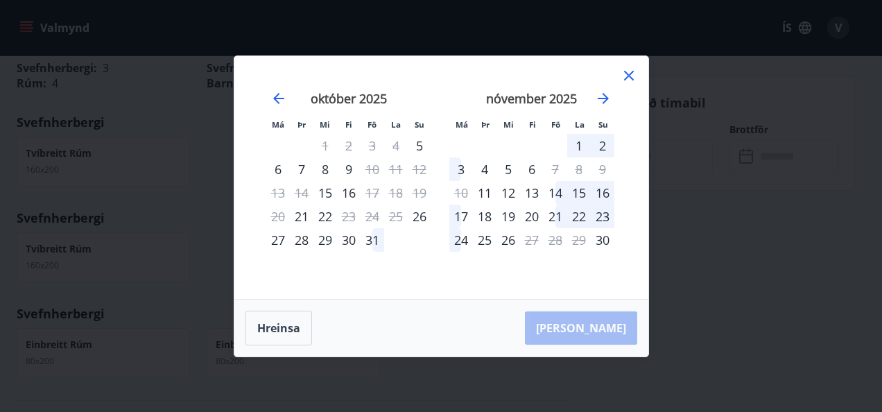
click at [574, 188] on div "15" at bounding box center [579, 193] width 24 height 24
click at [631, 73] on icon at bounding box center [629, 76] width 10 height 10
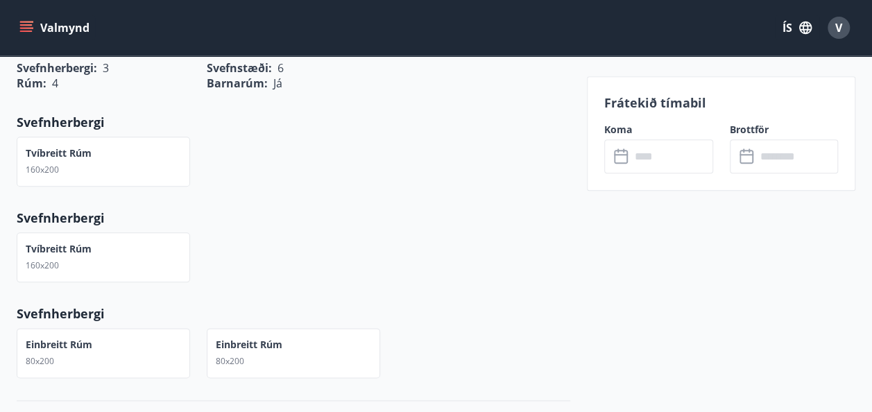
click at [617, 158] on icon at bounding box center [622, 156] width 17 height 17
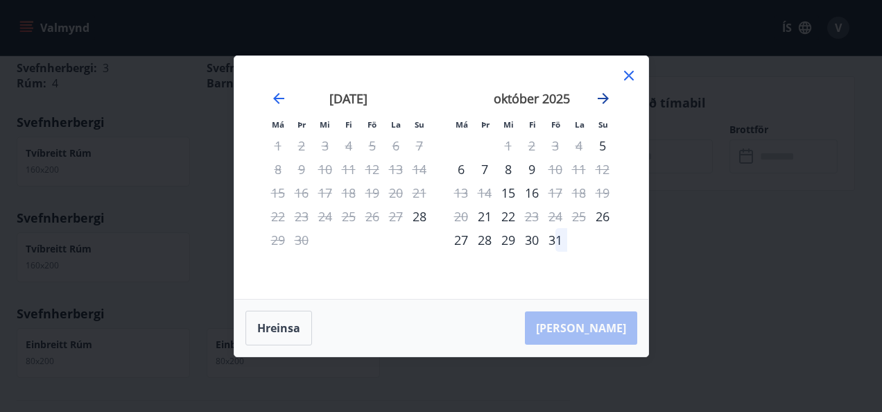
click at [597, 98] on icon "Move forward to switch to the next month." at bounding box center [603, 98] width 17 height 17
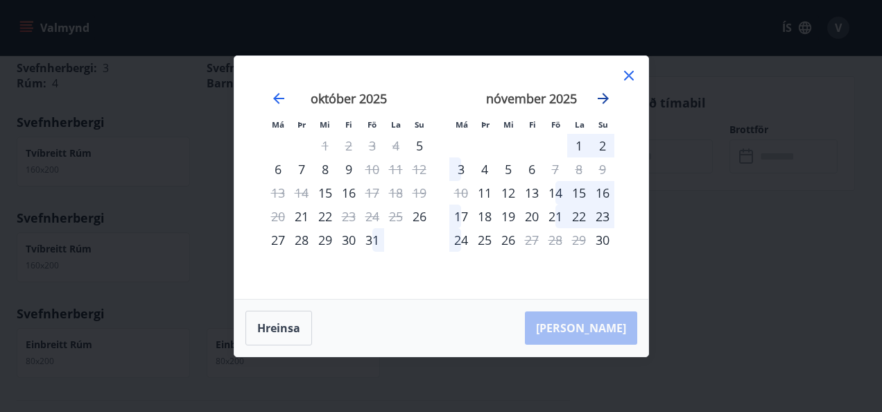
click at [597, 98] on icon "Move forward to switch to the next month." at bounding box center [603, 98] width 17 height 17
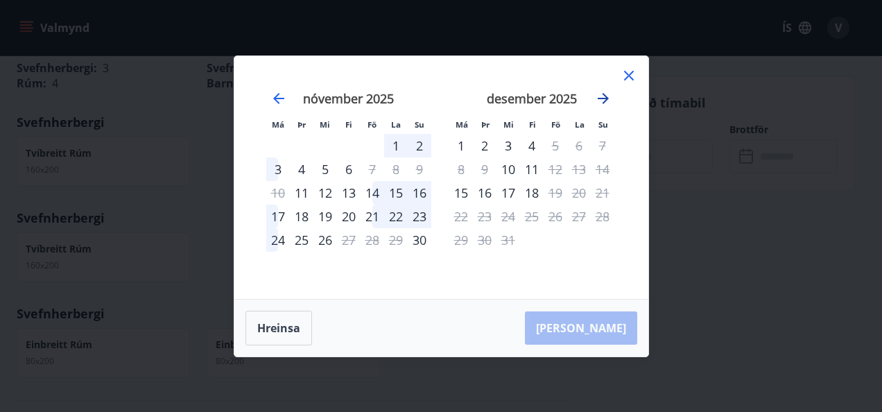
click at [597, 98] on icon "Move forward to switch to the next month." at bounding box center [603, 98] width 17 height 17
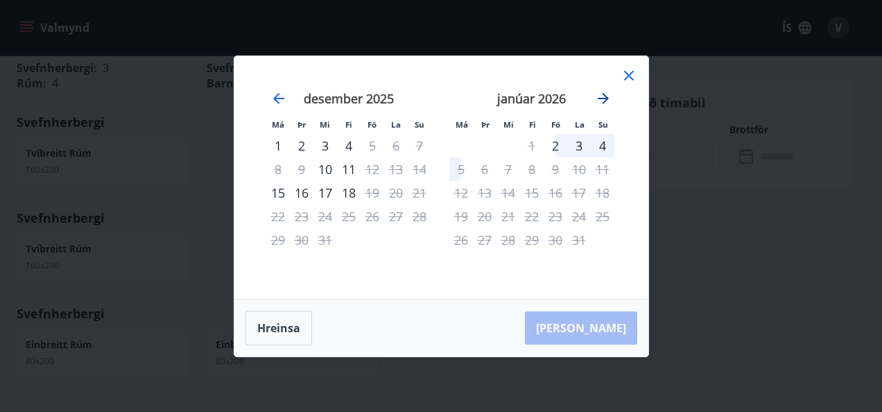
click at [597, 98] on icon "Move forward to switch to the next month." at bounding box center [603, 98] width 17 height 17
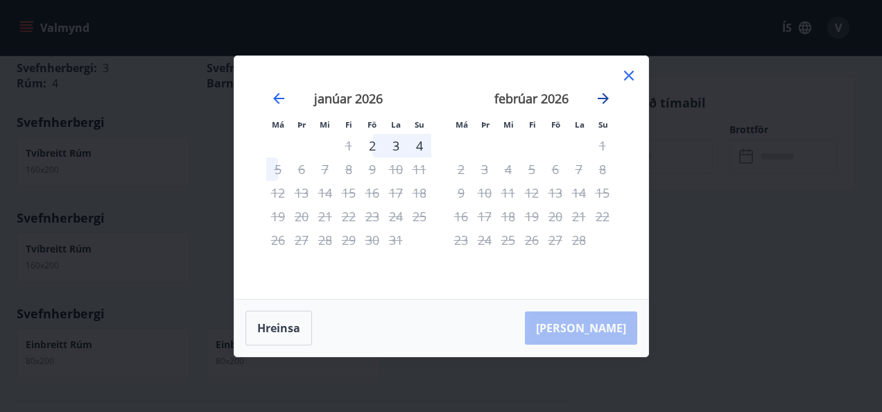
click at [597, 98] on icon "Move forward to switch to the next month." at bounding box center [603, 98] width 17 height 17
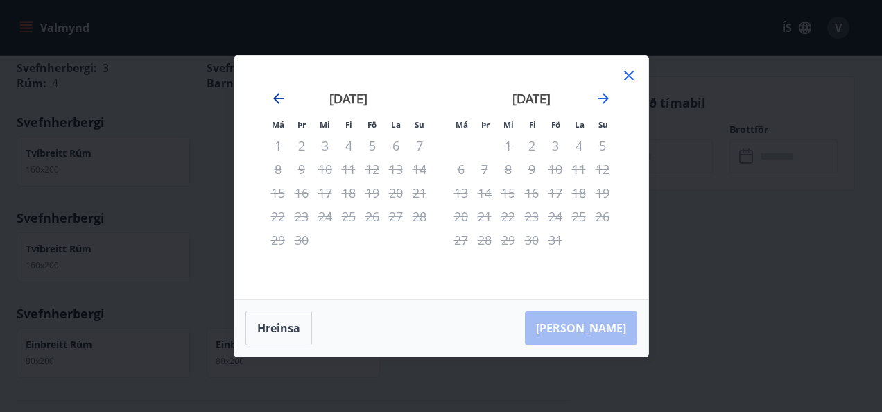
click at [273, 103] on icon "Move backward to switch to the previous month." at bounding box center [279, 98] width 17 height 17
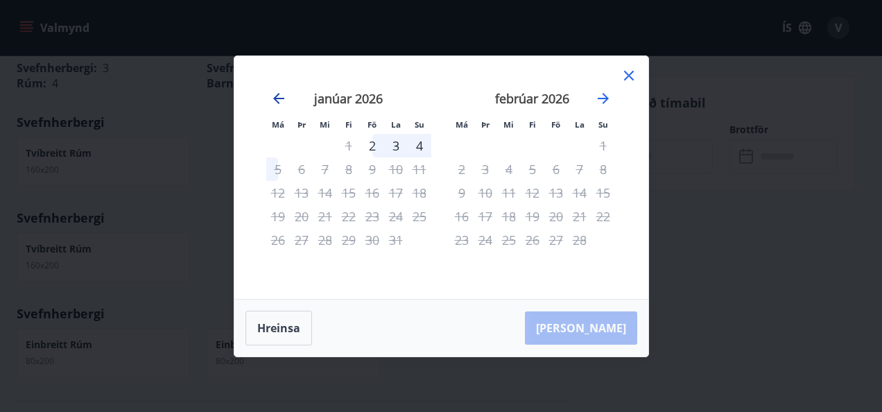
click at [273, 103] on icon "Move backward to switch to the previous month." at bounding box center [279, 98] width 17 height 17
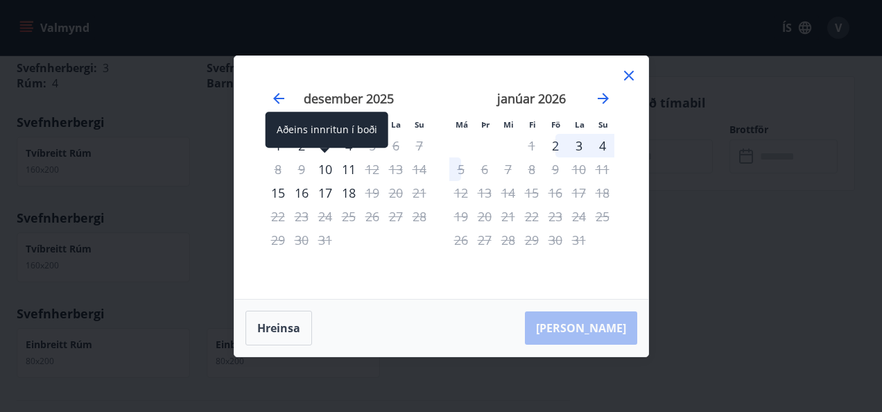
click at [327, 166] on div "10" at bounding box center [326, 169] width 24 height 24
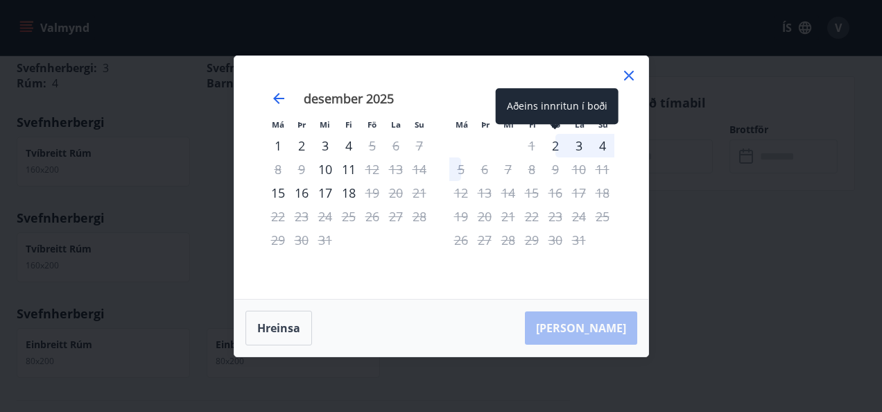
click at [558, 148] on div "2" at bounding box center [556, 146] width 24 height 24
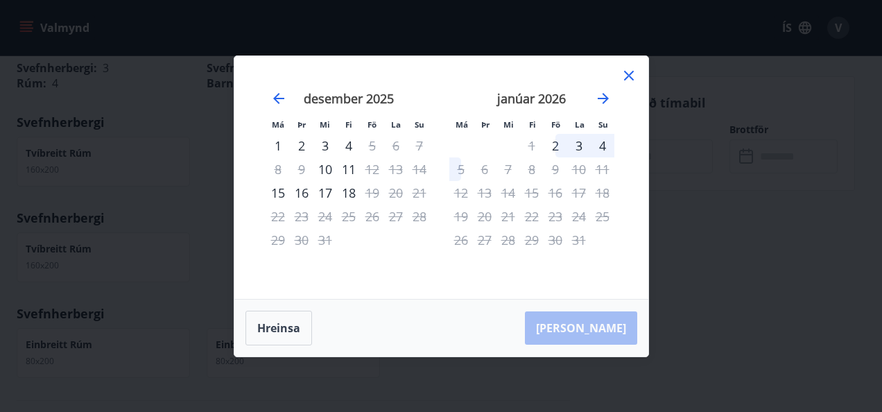
click at [572, 151] on div "3" at bounding box center [579, 146] width 24 height 24
click at [627, 68] on icon at bounding box center [629, 75] width 17 height 17
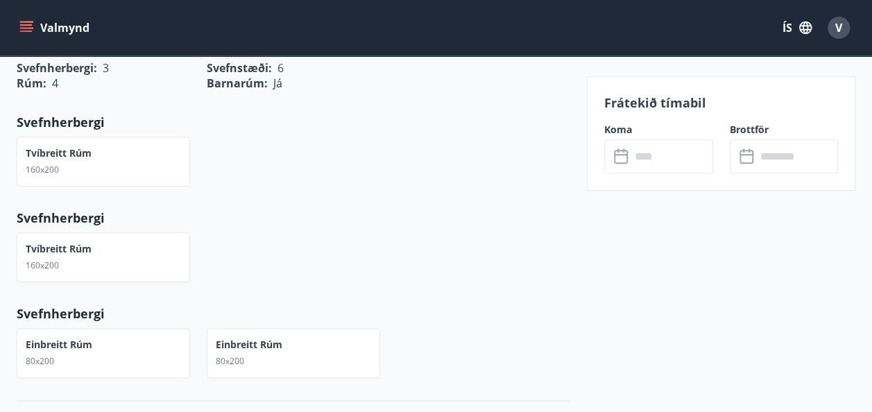
click at [36, 26] on button "Valmynd" at bounding box center [56, 27] width 78 height 25
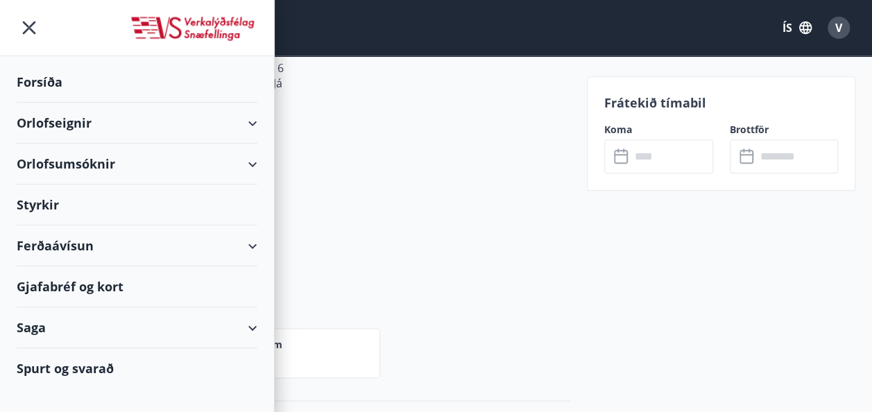
click at [135, 339] on div "Saga" at bounding box center [137, 327] width 241 height 41
click at [132, 395] on div "Bókanir" at bounding box center [137, 391] width 219 height 29
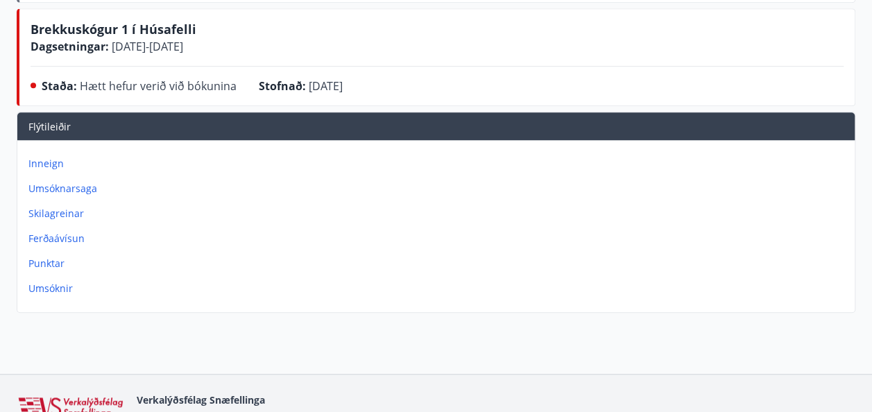
scroll to position [416, 0]
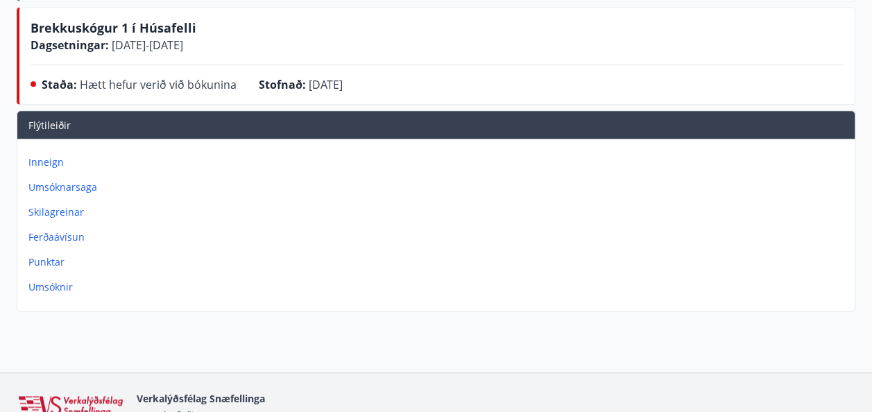
click at [67, 205] on p "Skilagreinar" at bounding box center [438, 212] width 821 height 14
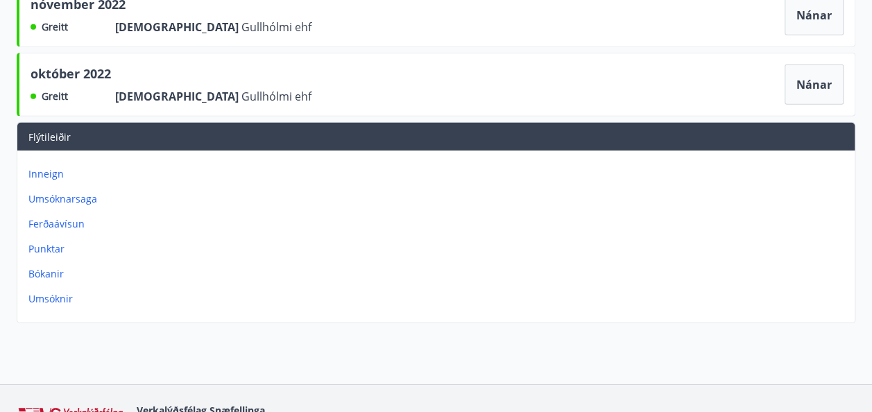
scroll to position [2192, 0]
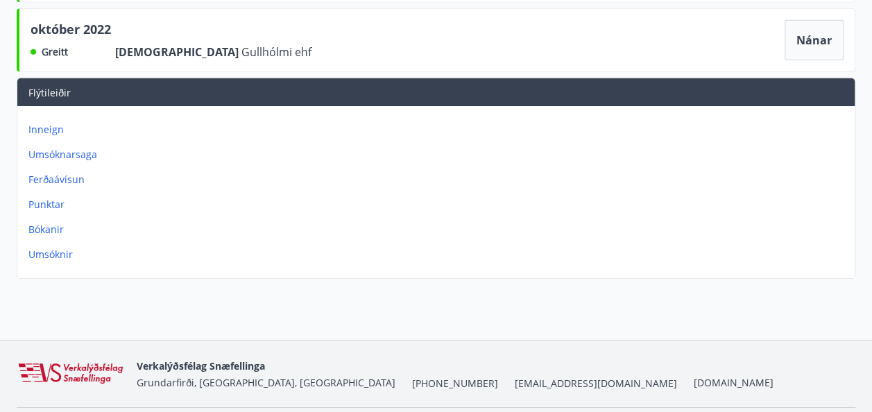
click at [53, 198] on p "Punktar" at bounding box center [438, 205] width 821 height 14
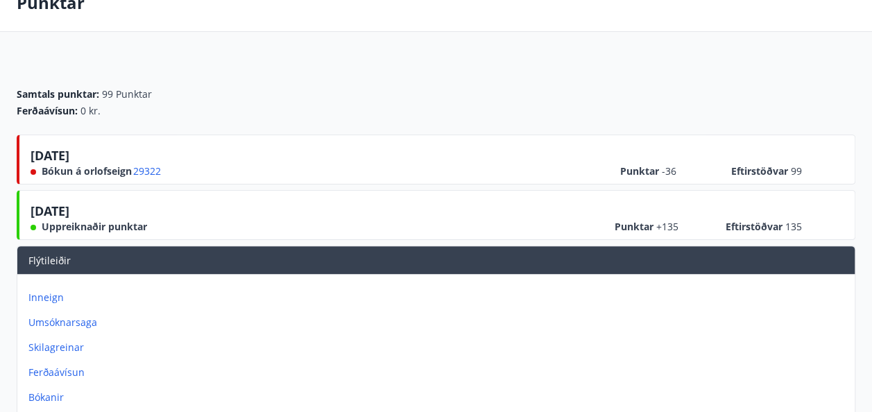
scroll to position [83, 0]
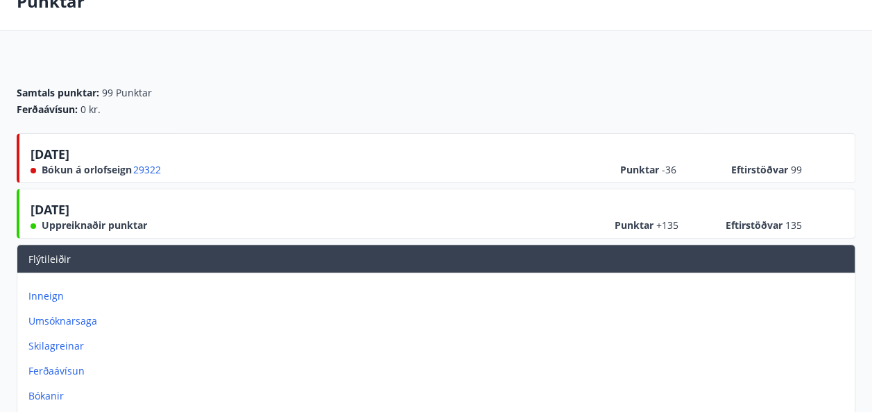
click at [154, 163] on span "29322" at bounding box center [147, 170] width 28 height 14
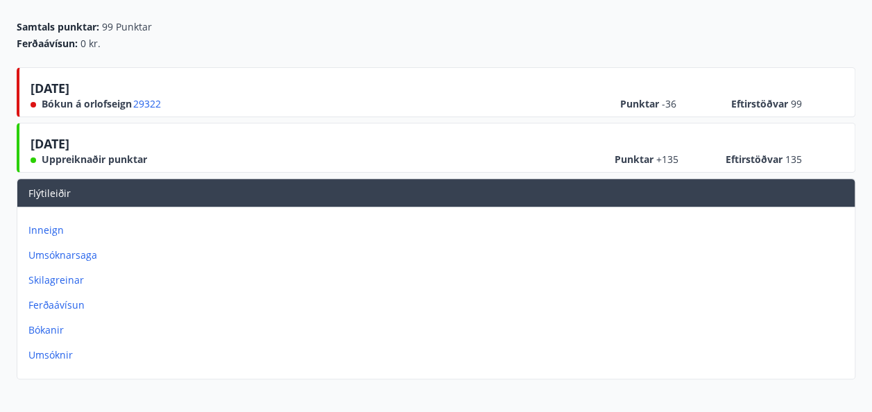
scroll to position [291, 0]
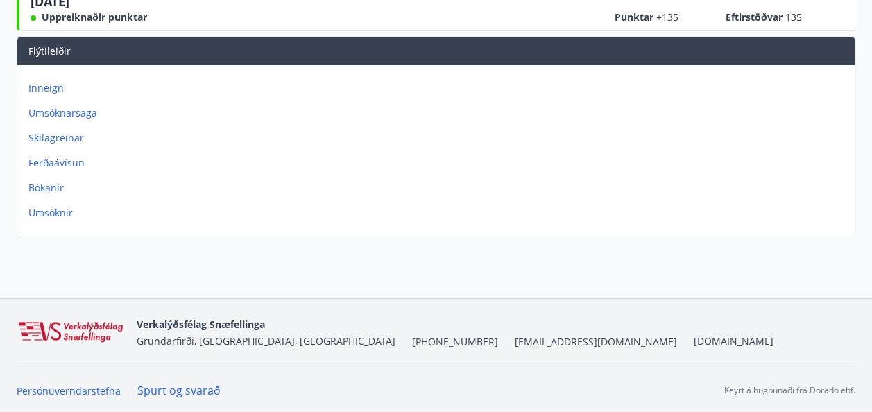
click at [44, 206] on p "Umsóknir" at bounding box center [438, 213] width 821 height 14
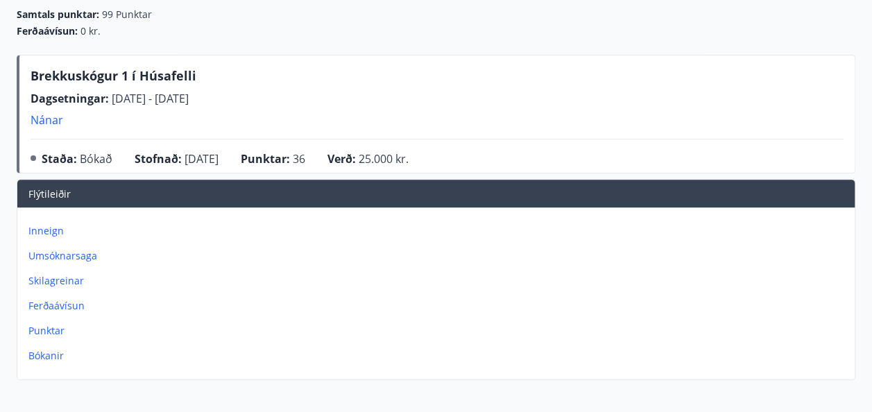
scroll to position [166, 0]
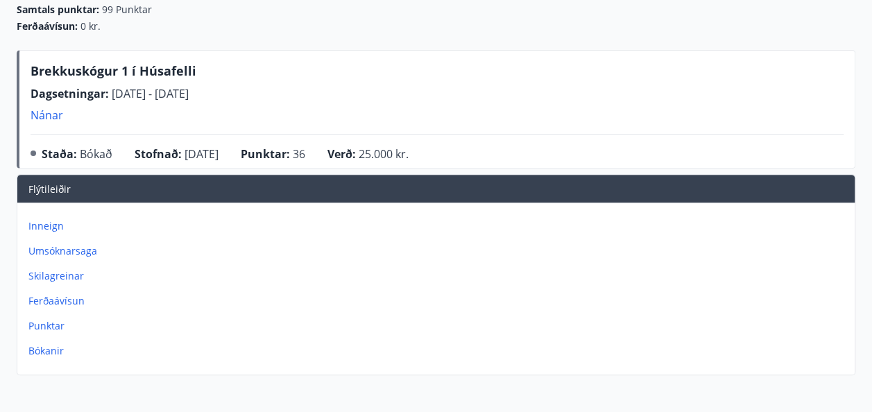
click at [44, 221] on p "Inneign" at bounding box center [438, 226] width 821 height 14
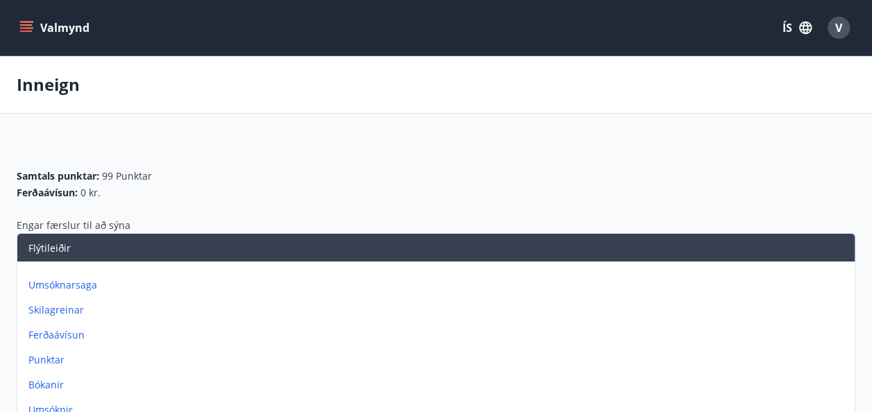
click at [23, 26] on icon "menu" at bounding box center [26, 28] width 14 height 14
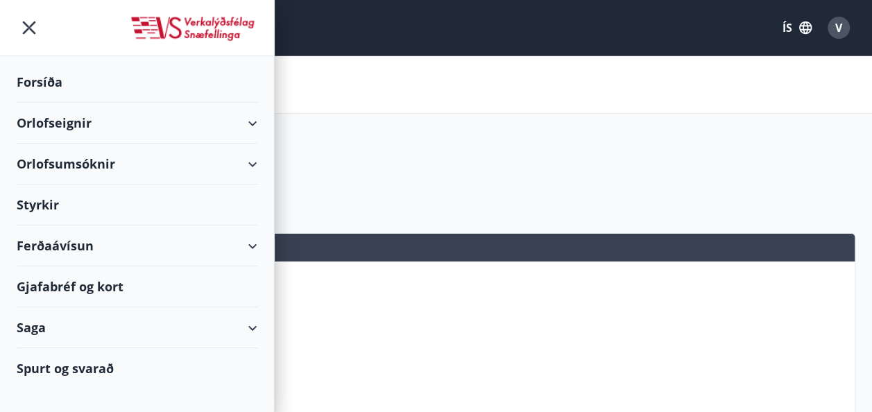
click at [107, 377] on div "Spurt og svarað" at bounding box center [137, 368] width 241 height 40
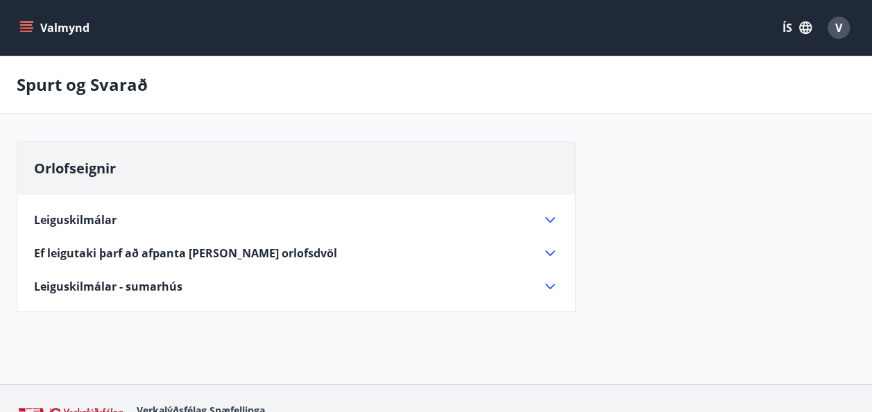
click at [552, 252] on icon at bounding box center [550, 253] width 10 height 6
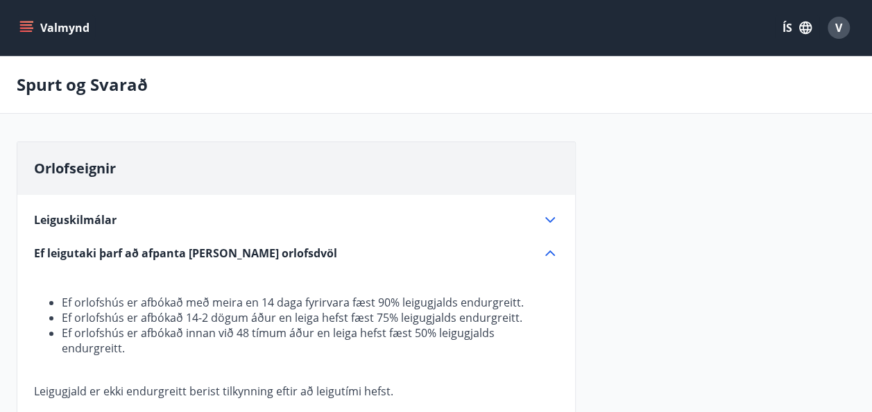
click at [27, 28] on icon "menu" at bounding box center [27, 27] width 15 height 1
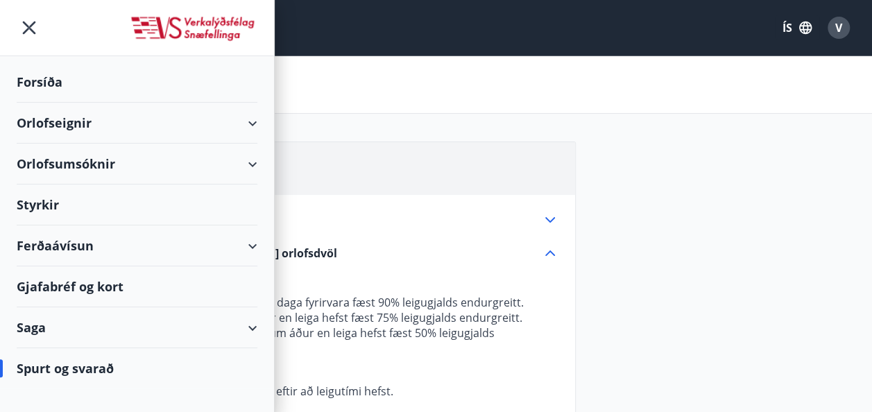
click at [243, 125] on div "Orlofseignir" at bounding box center [137, 123] width 241 height 41
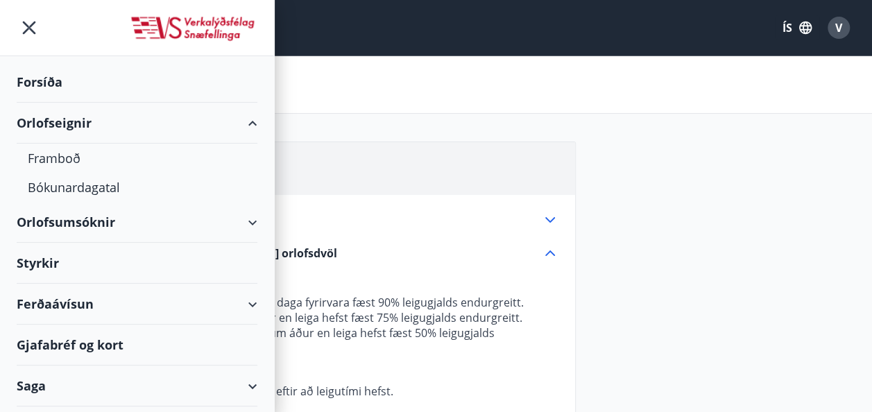
click at [241, 219] on div "Orlofsumsóknir" at bounding box center [137, 222] width 241 height 41
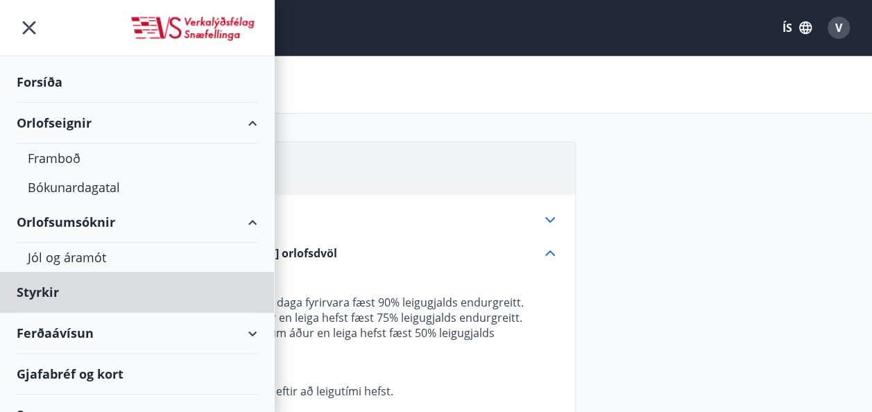
click at [49, 89] on div "Forsíða" at bounding box center [137, 82] width 241 height 41
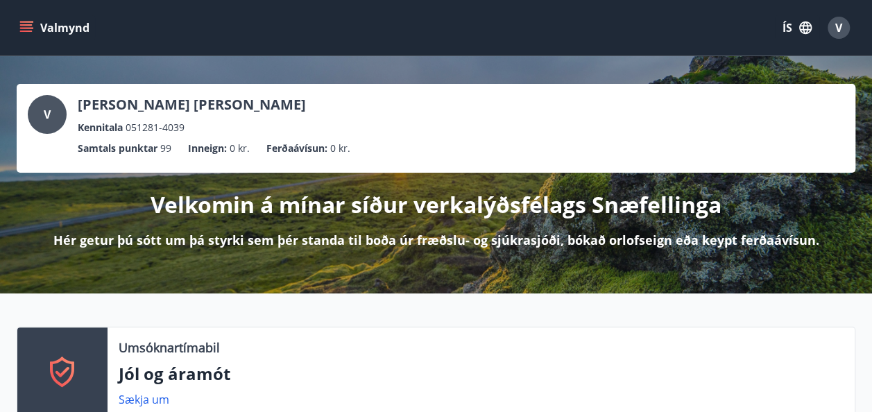
click at [35, 16] on button "Valmynd" at bounding box center [56, 27] width 78 height 25
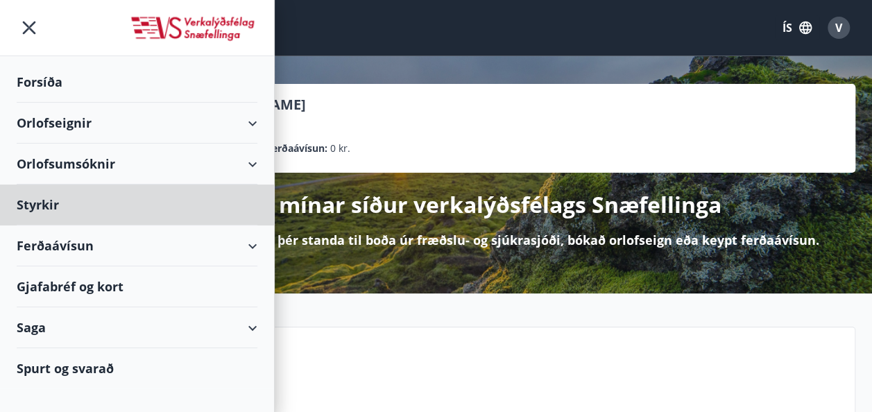
click at [22, 87] on div "Forsíða" at bounding box center [137, 82] width 241 height 41
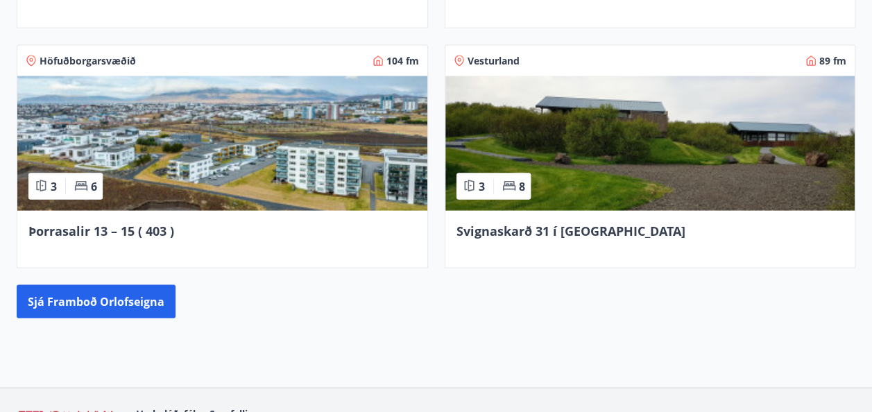
scroll to position [1304, 0]
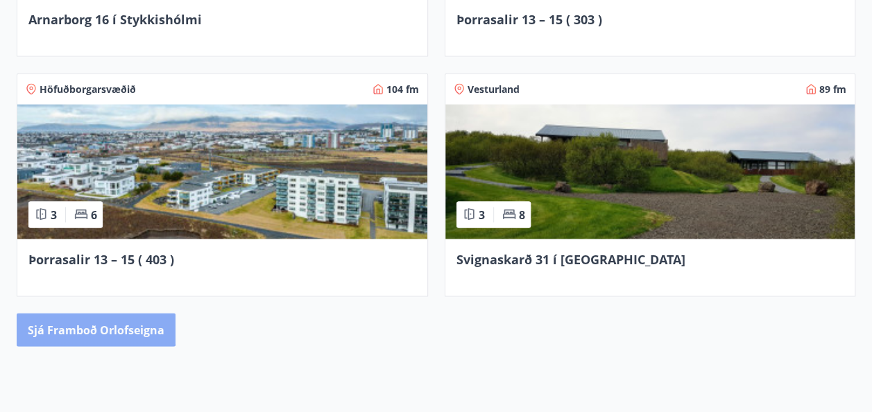
click at [74, 325] on button "Sjá framboð orlofseigna" at bounding box center [96, 329] width 159 height 33
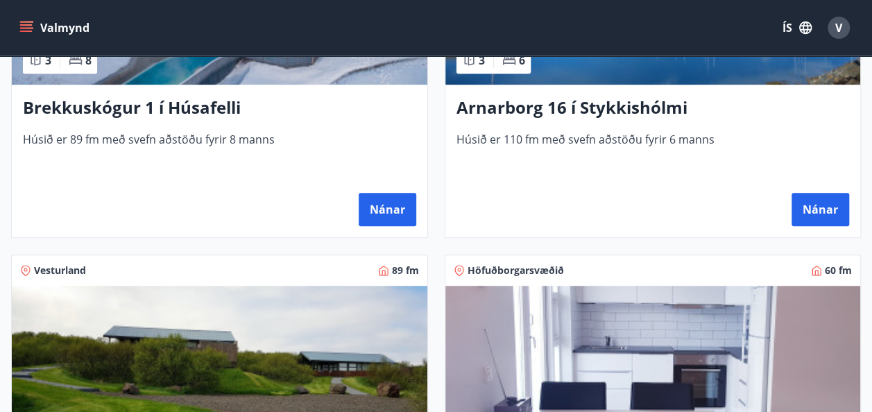
scroll to position [444, 0]
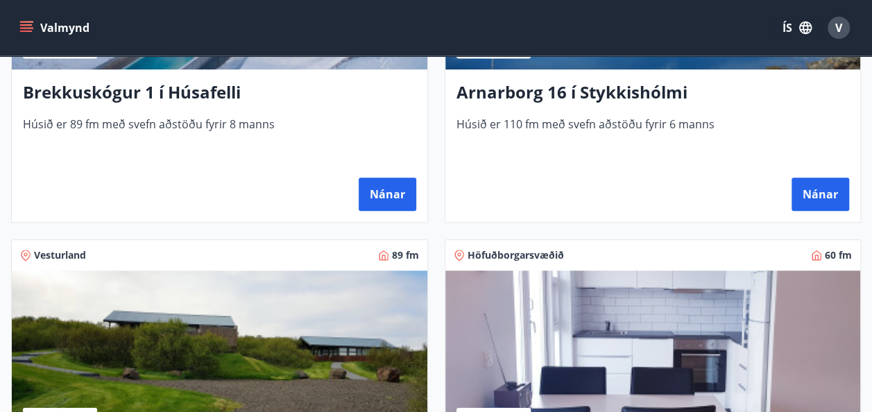
click at [587, 165] on div "Húsið er 110 fm með svefn aðstöðu fyrir 6 manns" at bounding box center [652, 142] width 393 height 50
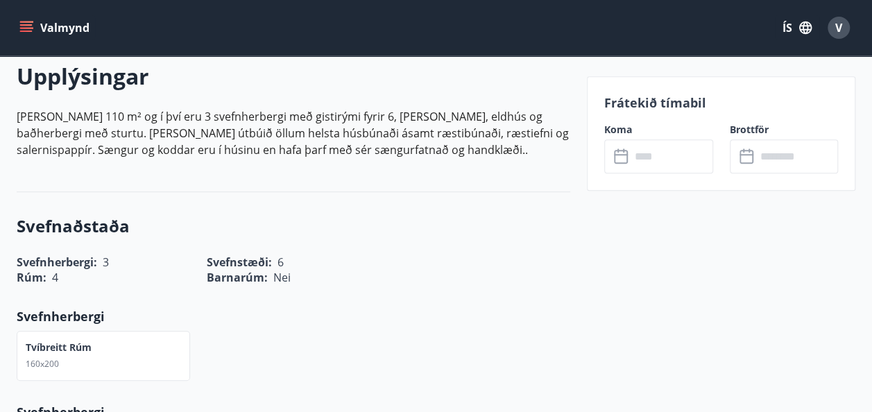
scroll to position [416, 0]
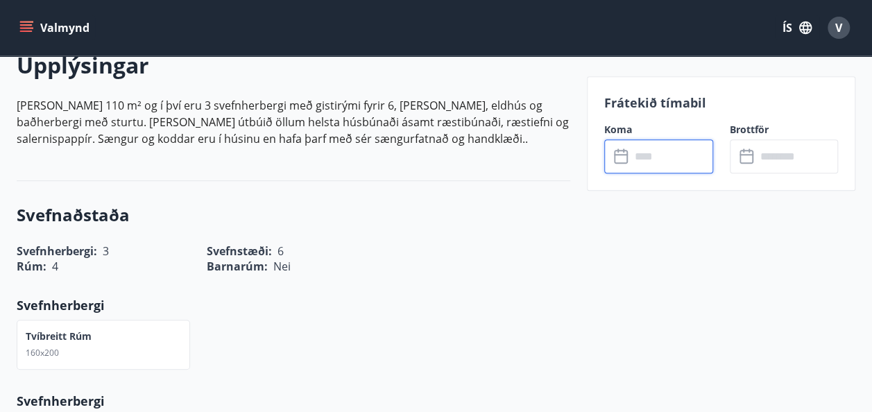
click at [653, 144] on input "text" at bounding box center [672, 156] width 83 height 34
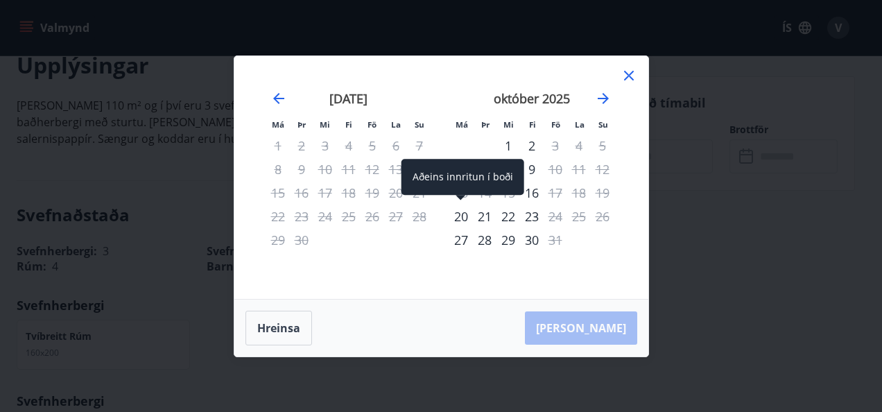
click at [467, 216] on div "20" at bounding box center [461, 217] width 24 height 24
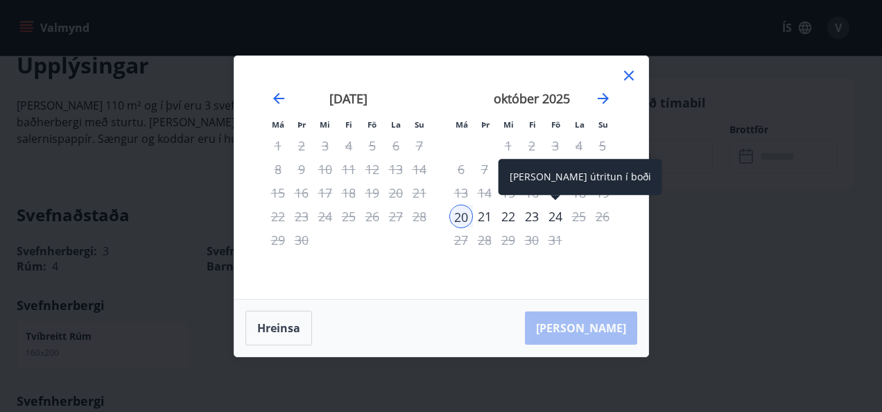
click at [558, 214] on div "24" at bounding box center [556, 217] width 24 height 24
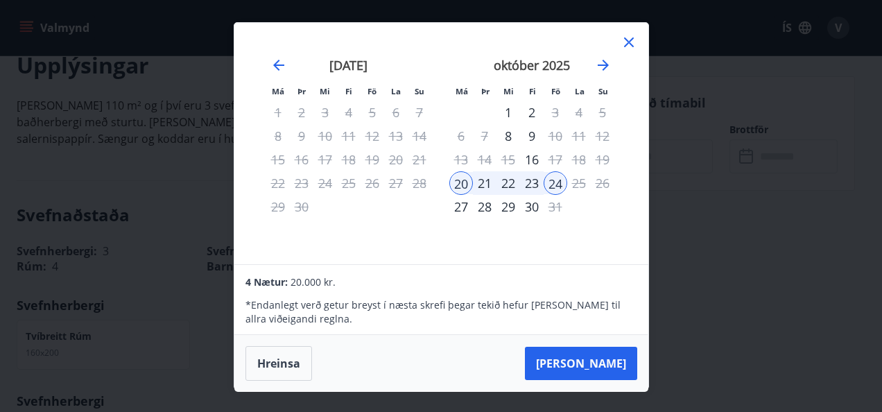
click at [629, 43] on icon at bounding box center [629, 42] width 10 height 10
